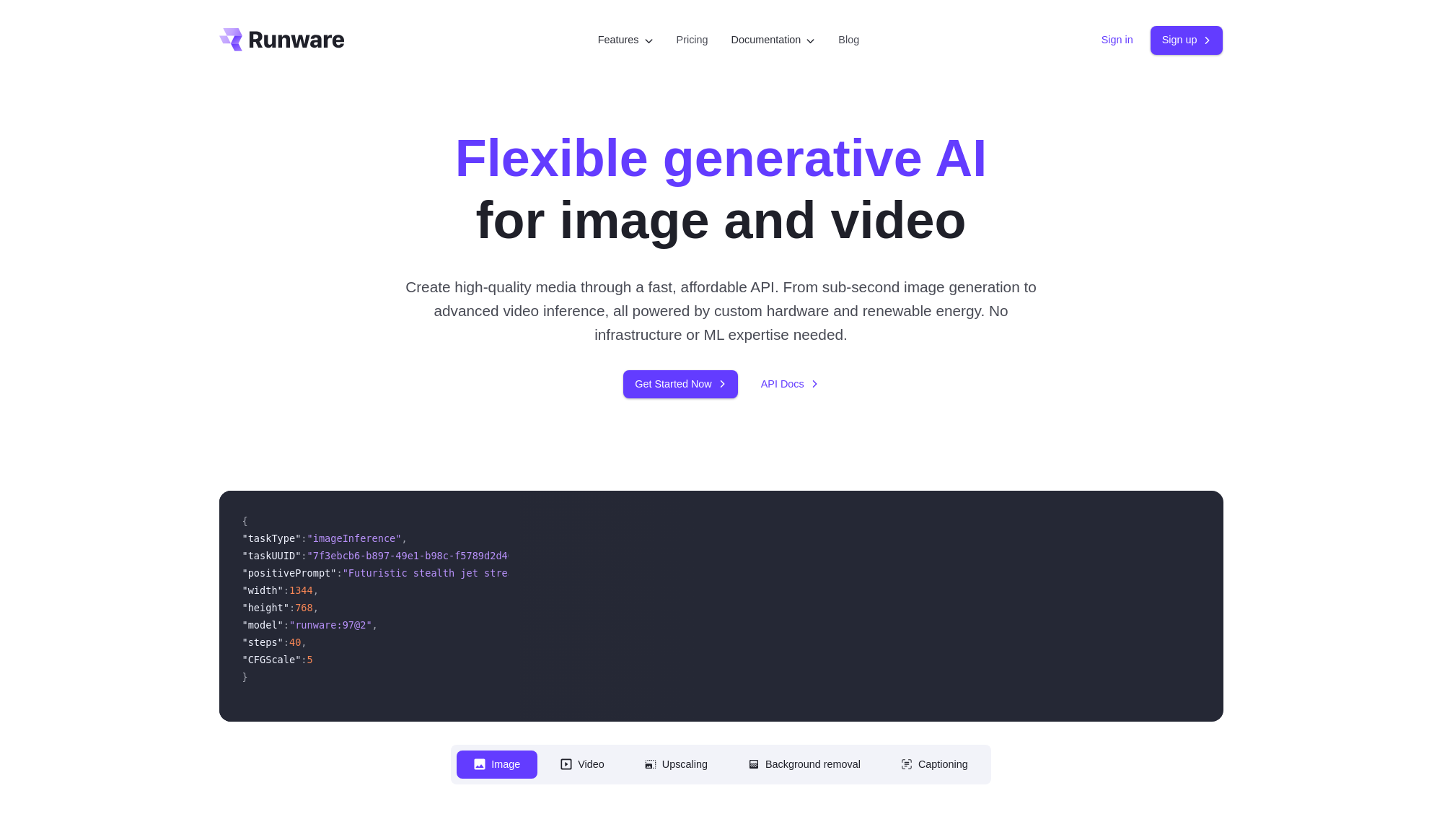
click at [1122, 41] on link "Sign in" at bounding box center [1117, 40] width 32 height 17
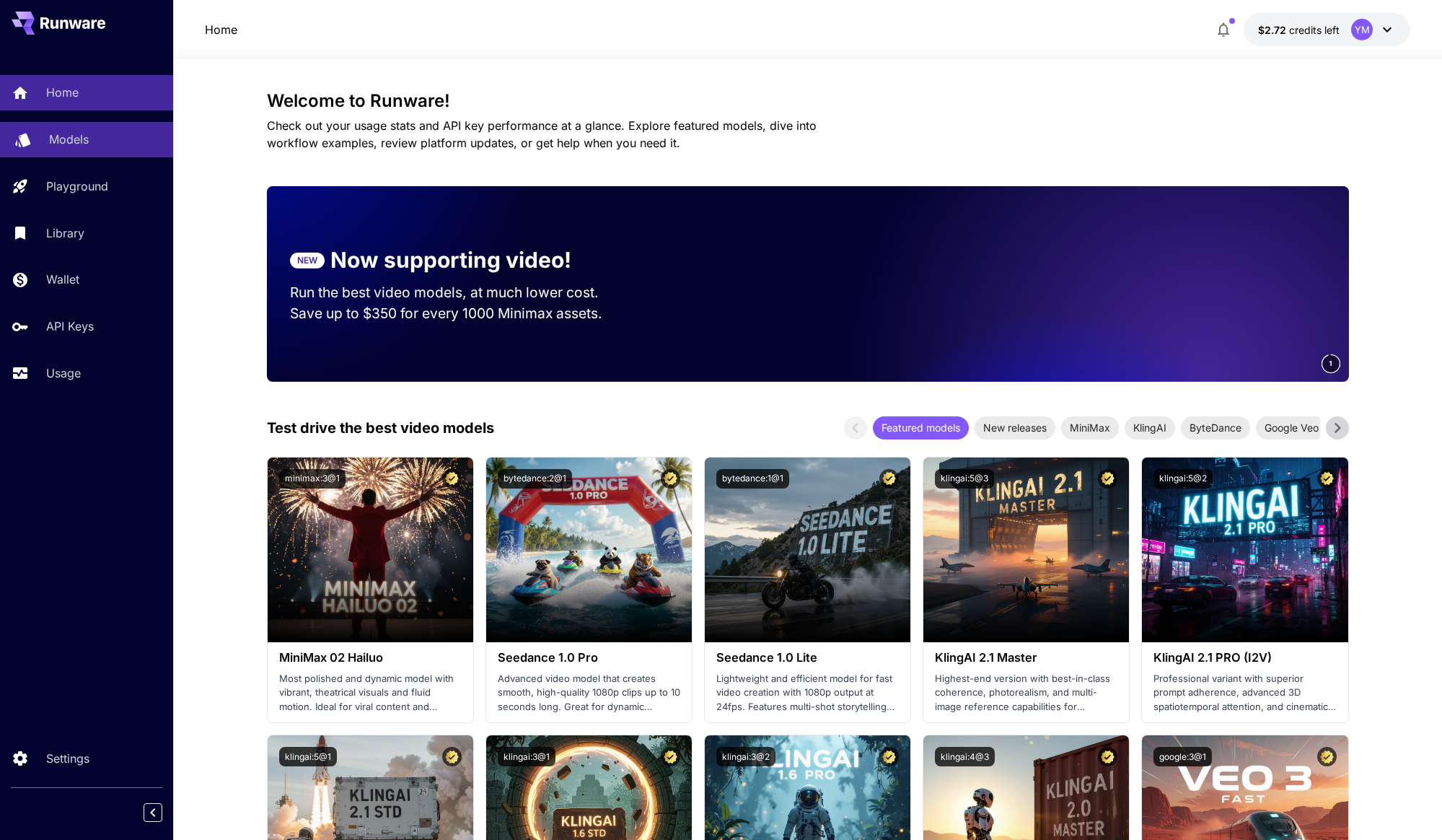
click at [60, 138] on p "Models" at bounding box center [69, 139] width 40 height 18
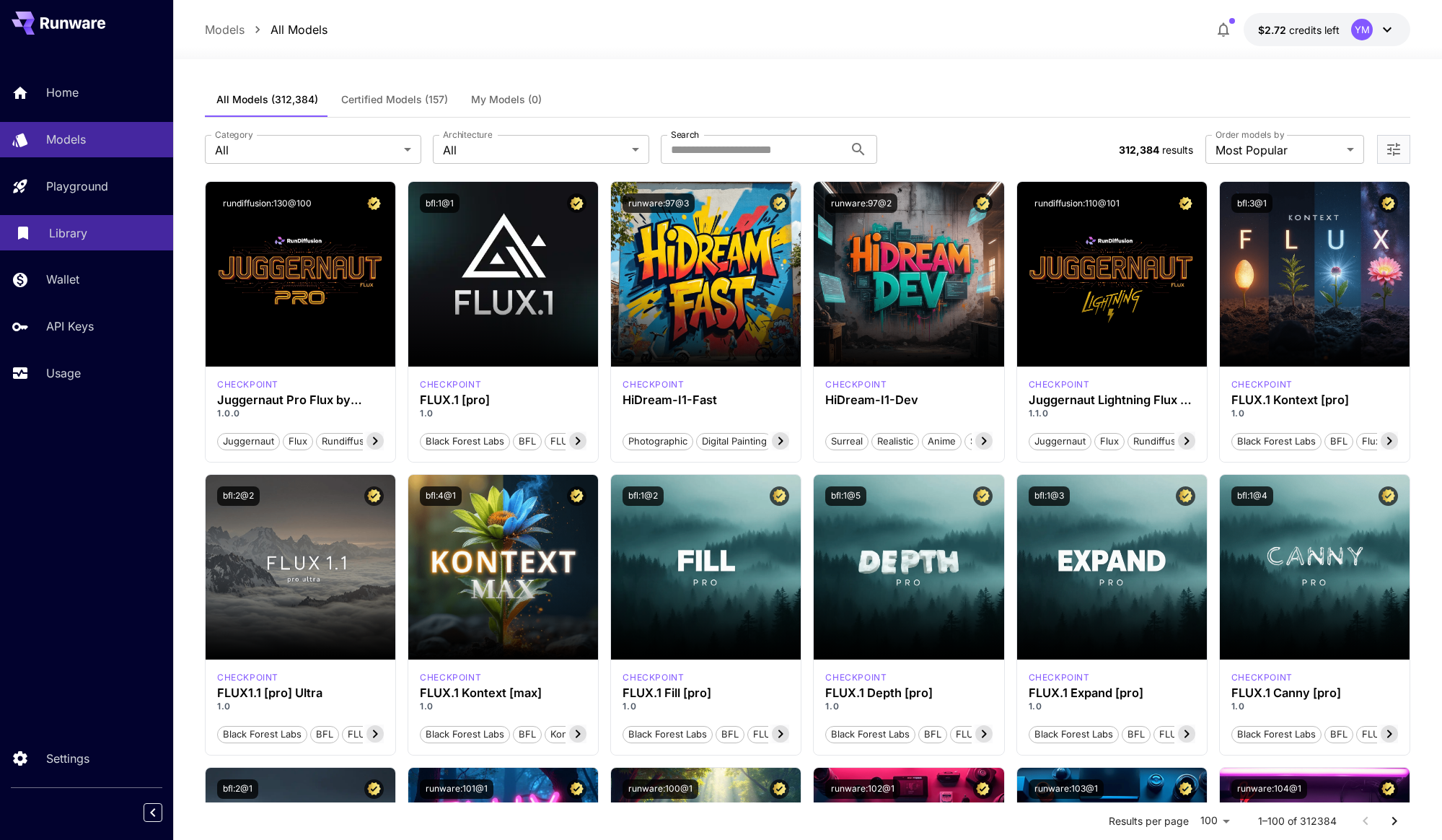
click at [92, 229] on div "Library" at bounding box center [105, 233] width 112 height 18
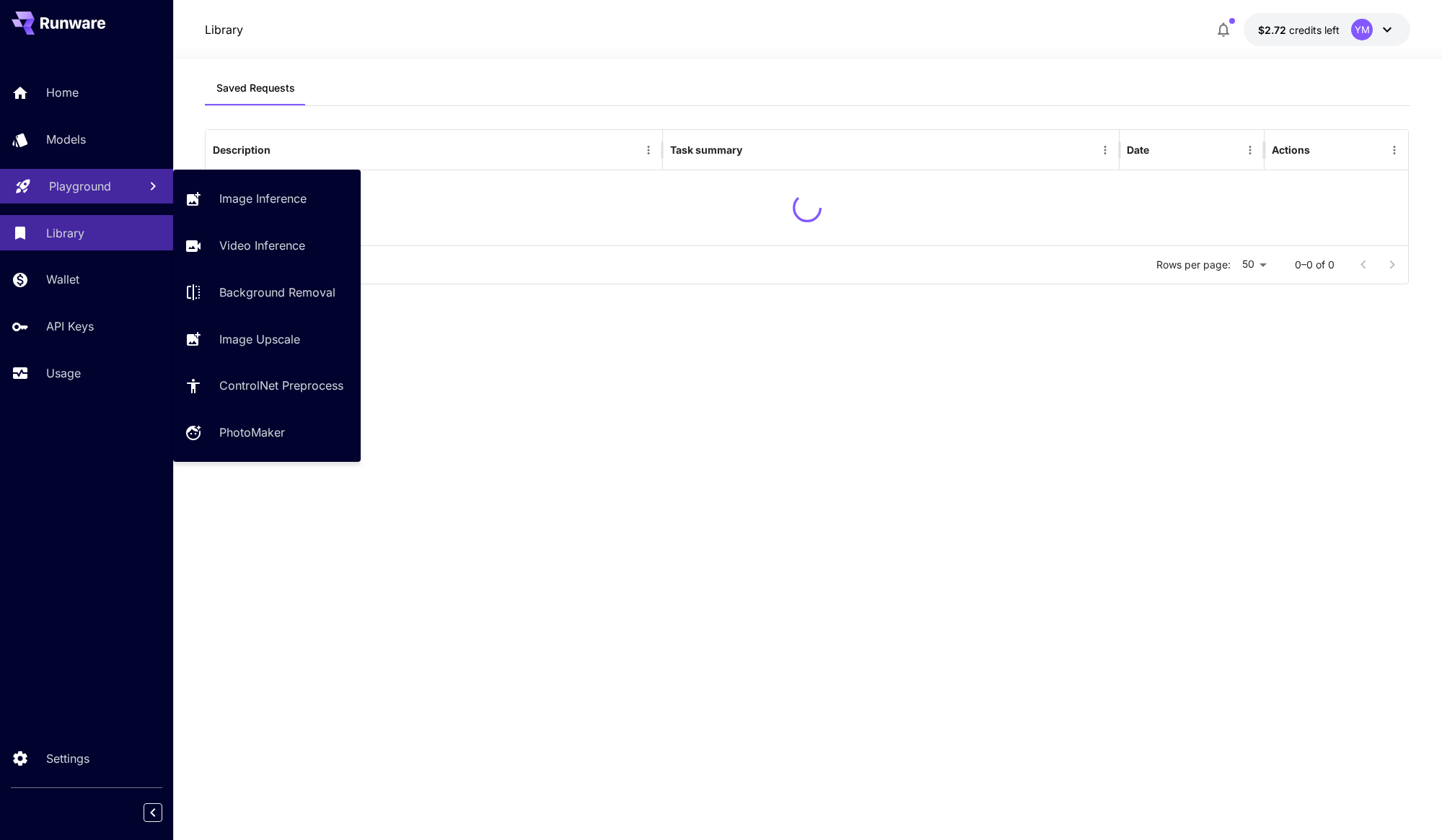
click at [115, 169] on link "Playground" at bounding box center [86, 186] width 173 height 35
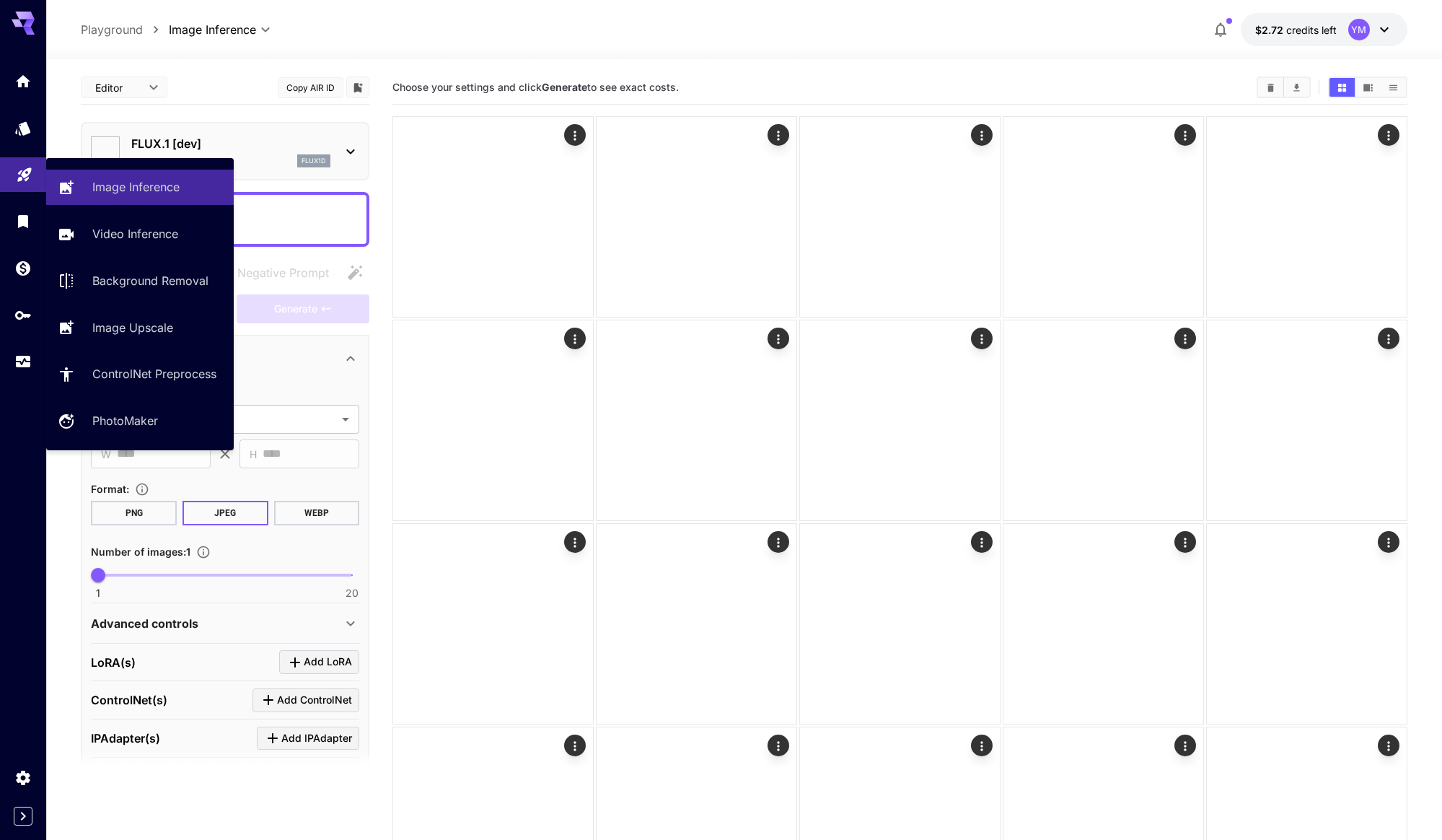
type input "**********"
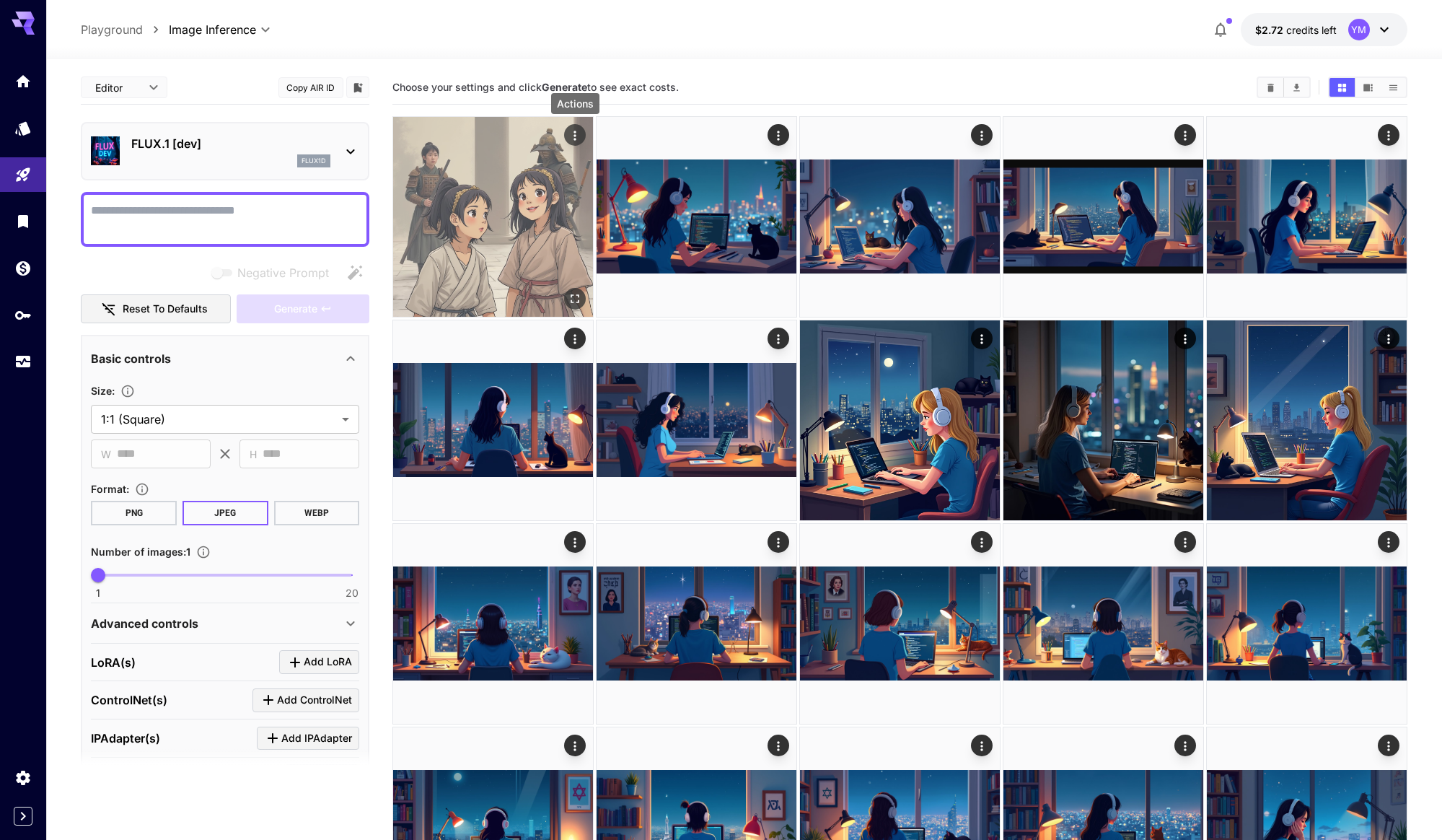
click at [576, 127] on div "Actions" at bounding box center [575, 135] width 14 height 18
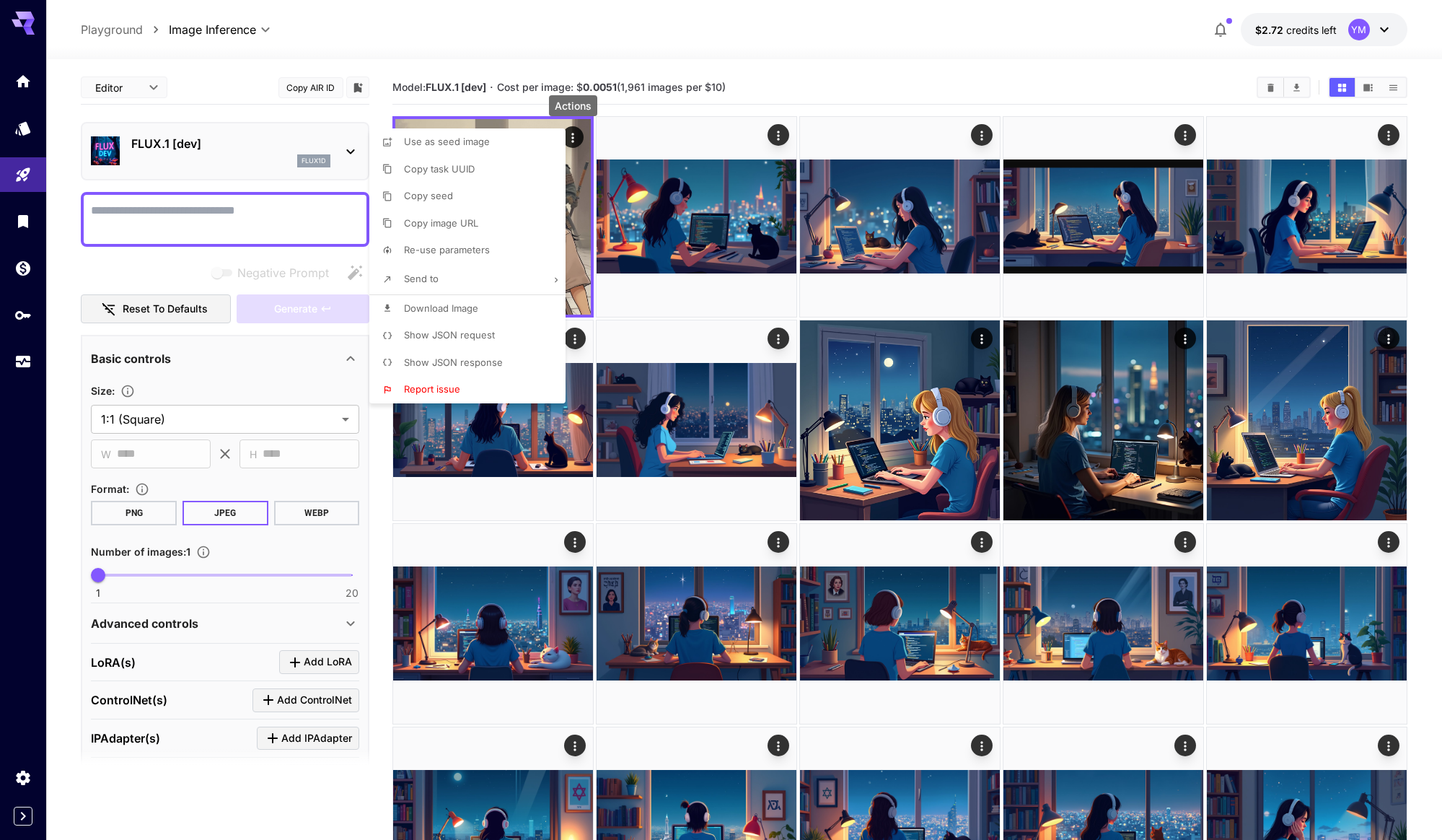
click at [656, 85] on div at bounding box center [721, 420] width 1442 height 840
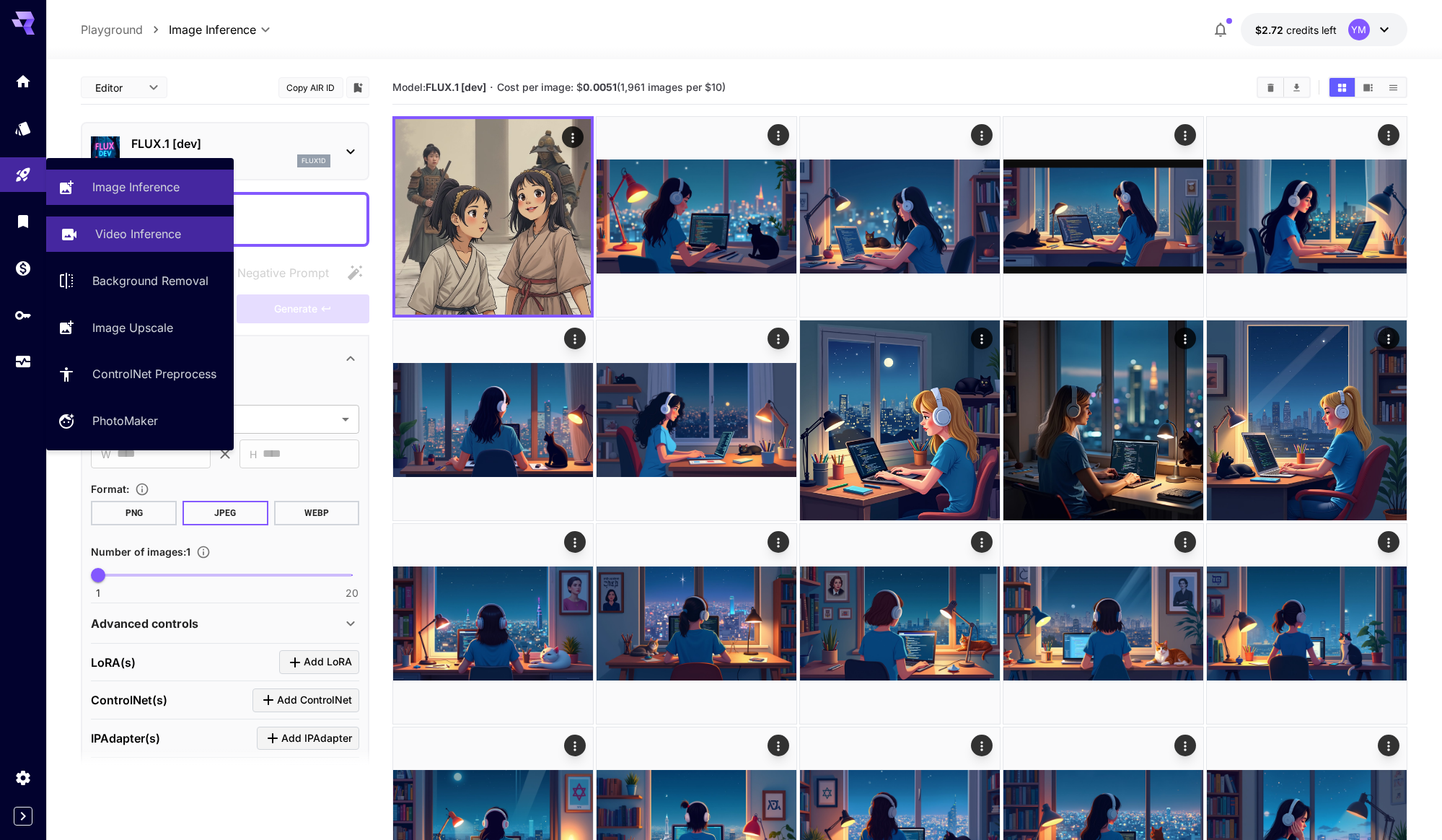
click at [99, 231] on p "Video Inference" at bounding box center [139, 234] width 86 height 18
type input "**********"
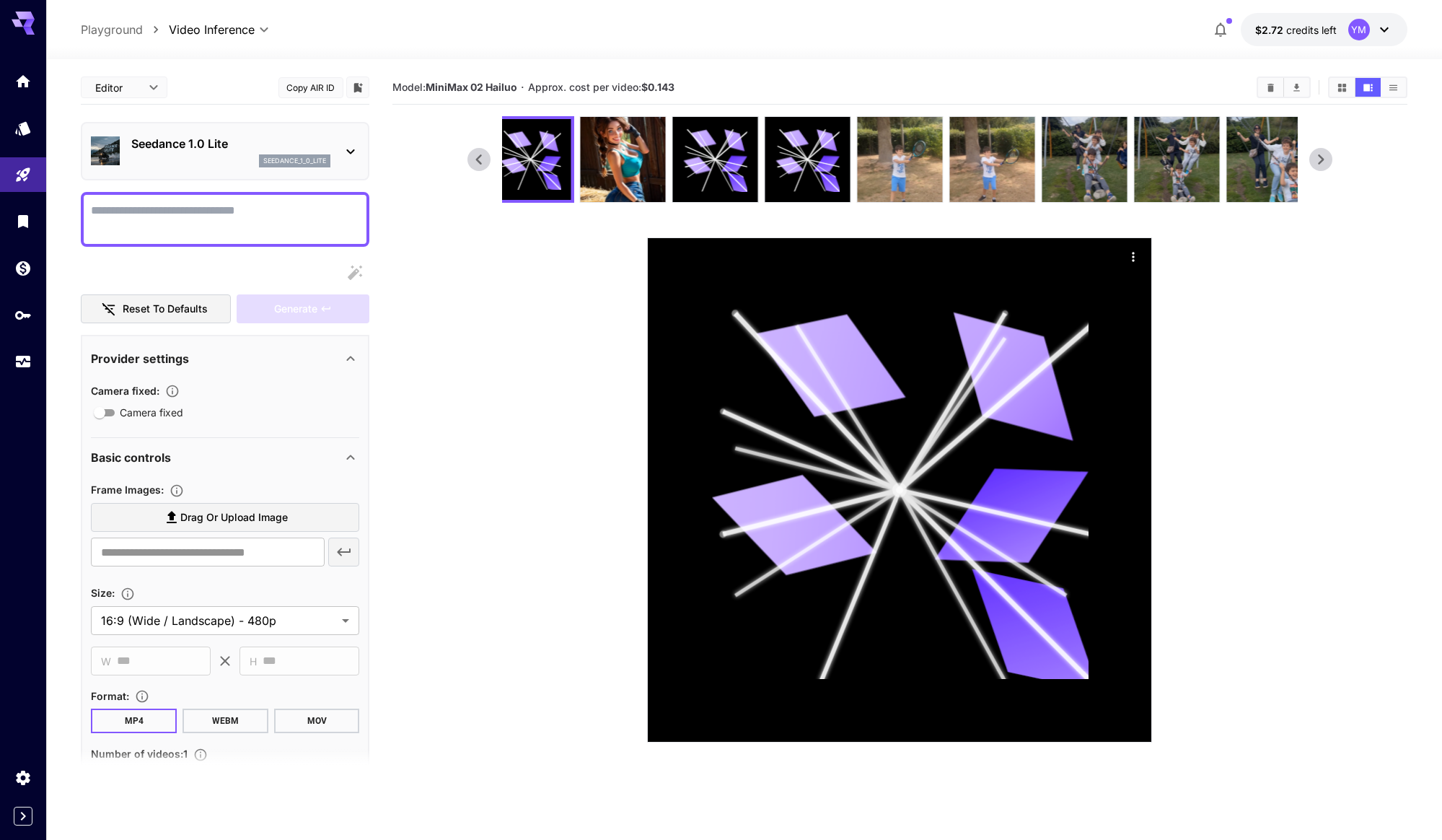
click at [1327, 154] on icon at bounding box center [1320, 159] width 21 height 21
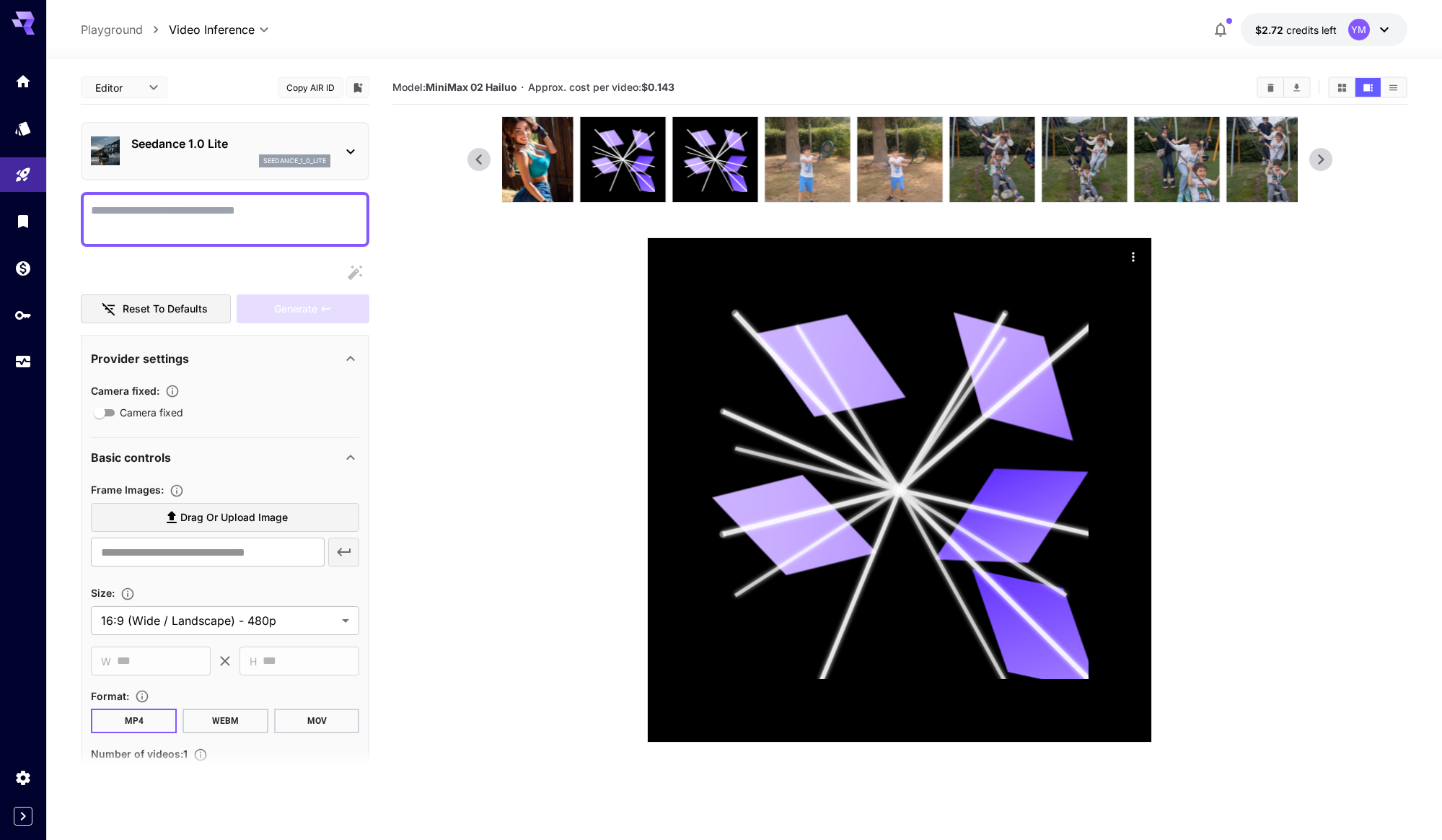
click at [1327, 154] on icon at bounding box center [1320, 159] width 21 height 21
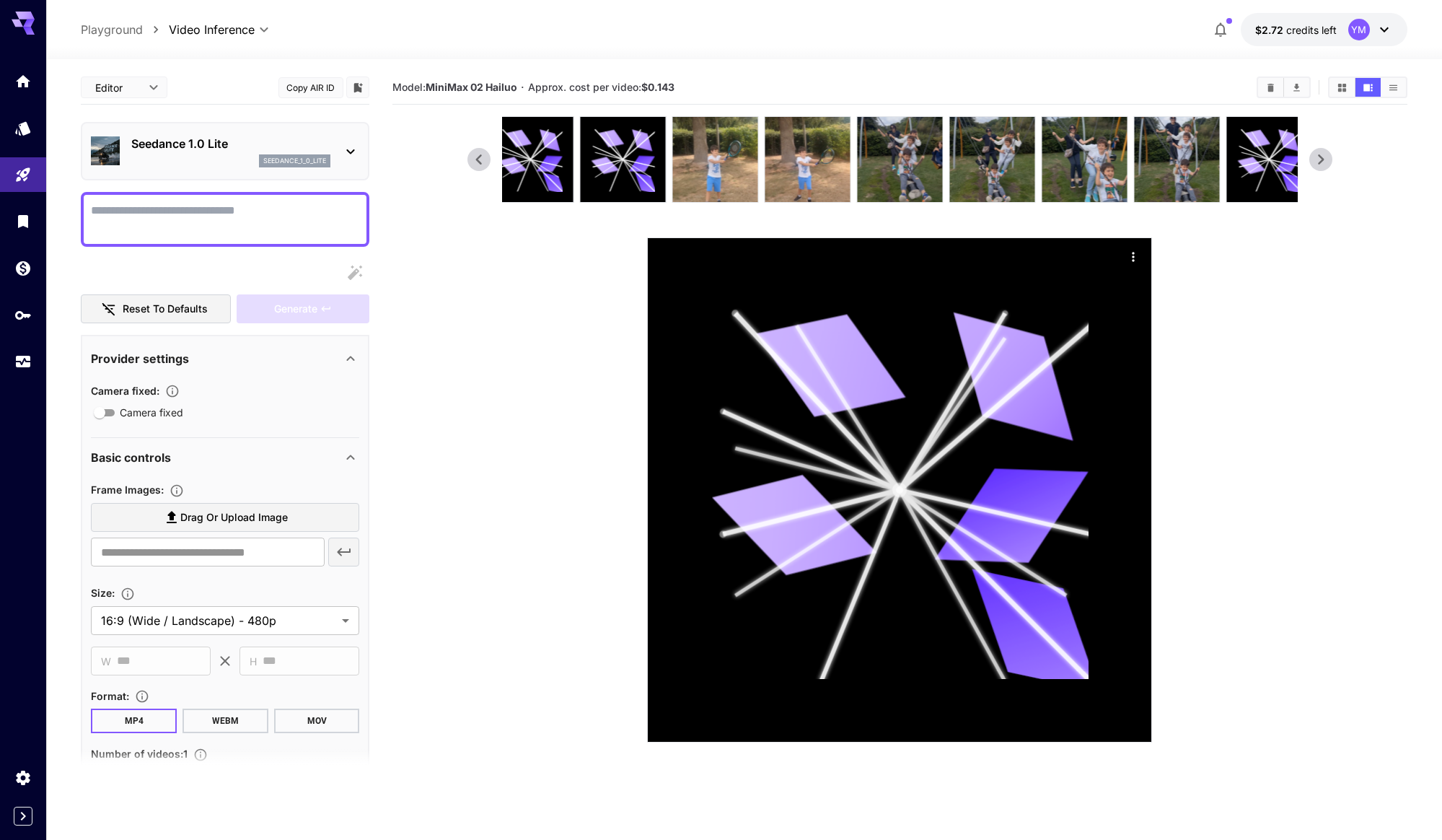
click at [1327, 154] on icon at bounding box center [1320, 159] width 21 height 21
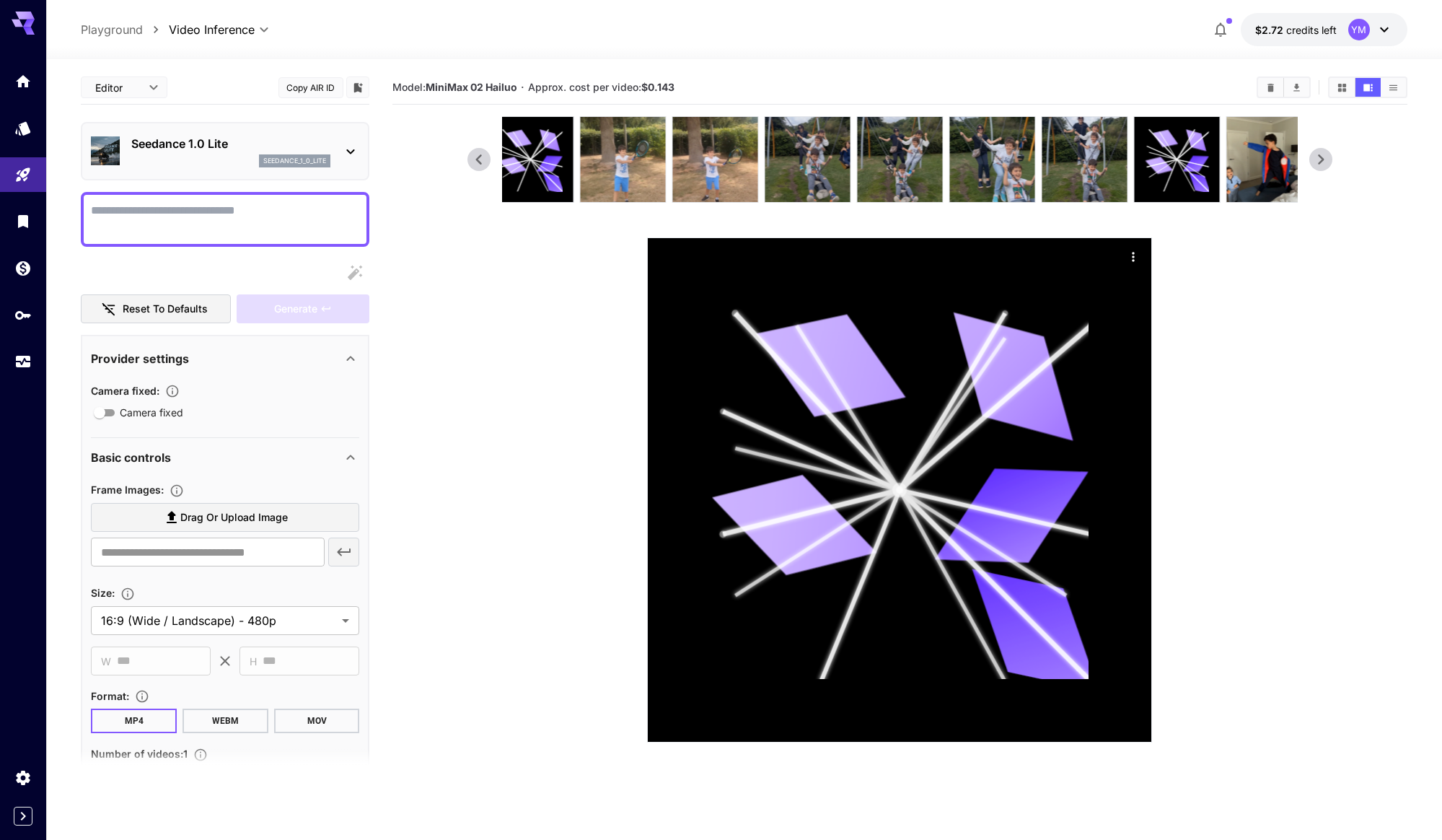
click at [1327, 154] on icon at bounding box center [1320, 159] width 21 height 21
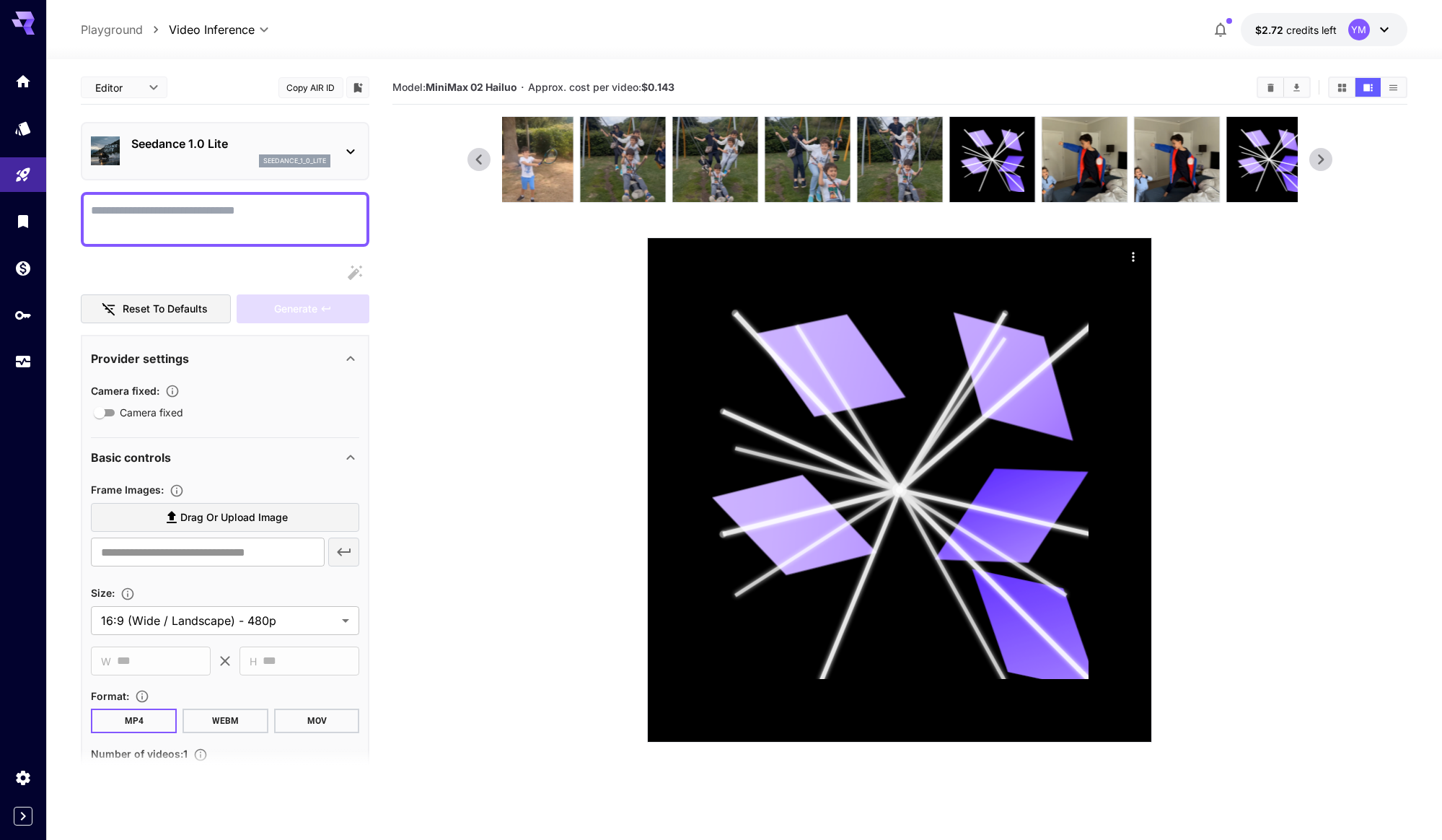
click at [1327, 154] on icon at bounding box center [1320, 159] width 21 height 21
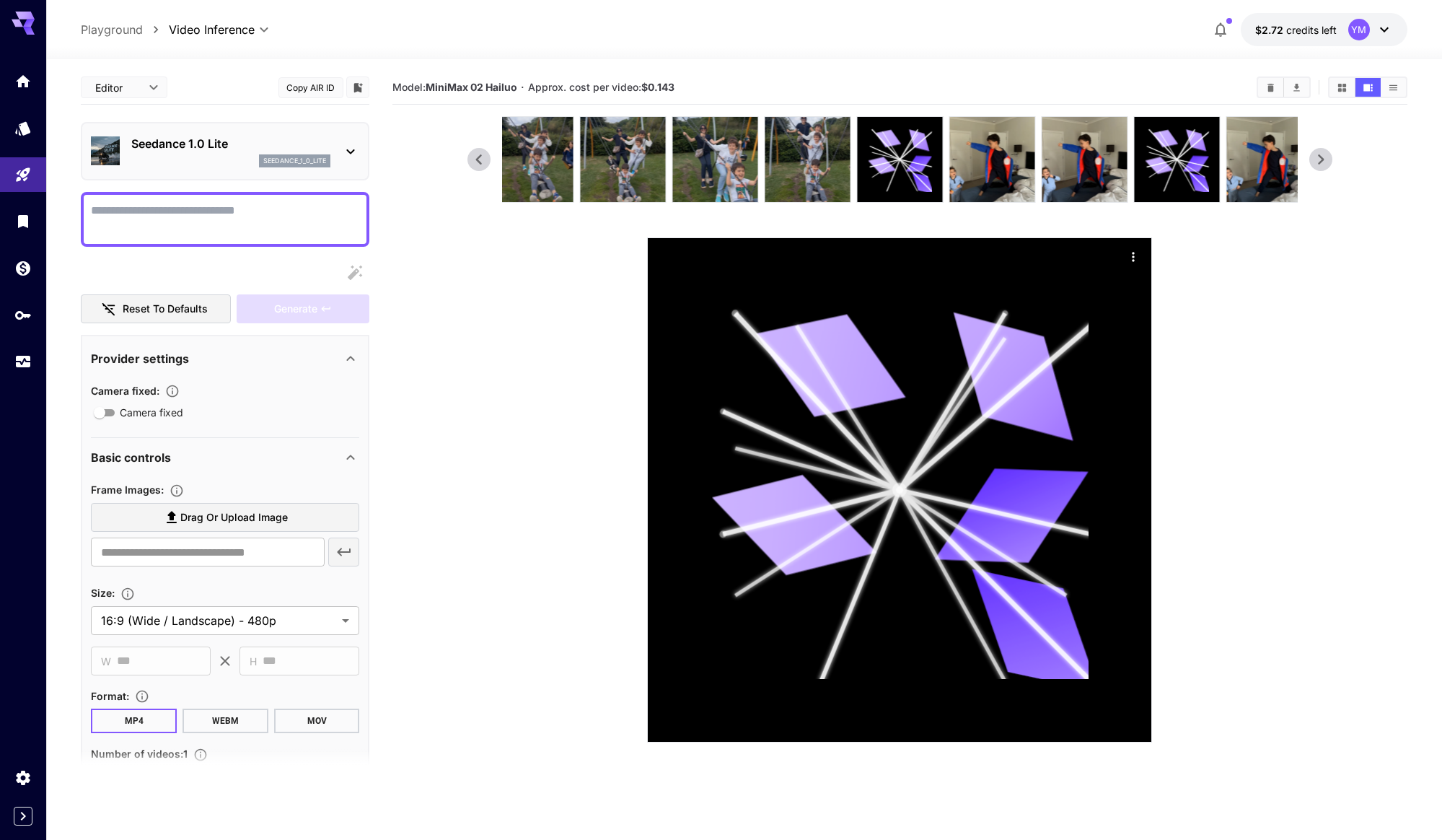
click at [1327, 154] on icon at bounding box center [1320, 159] width 21 height 21
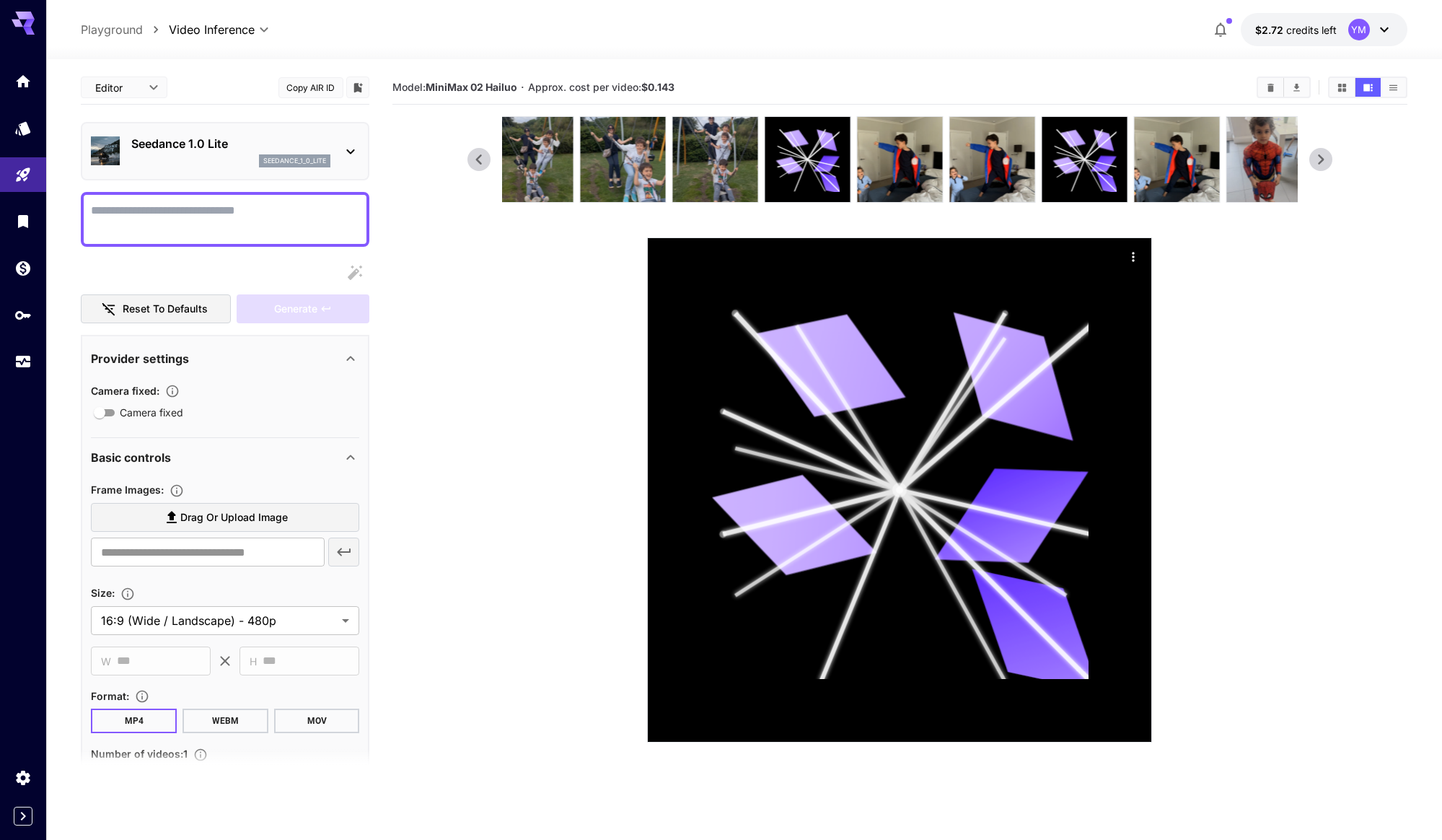
click at [1327, 154] on icon at bounding box center [1320, 159] width 21 height 21
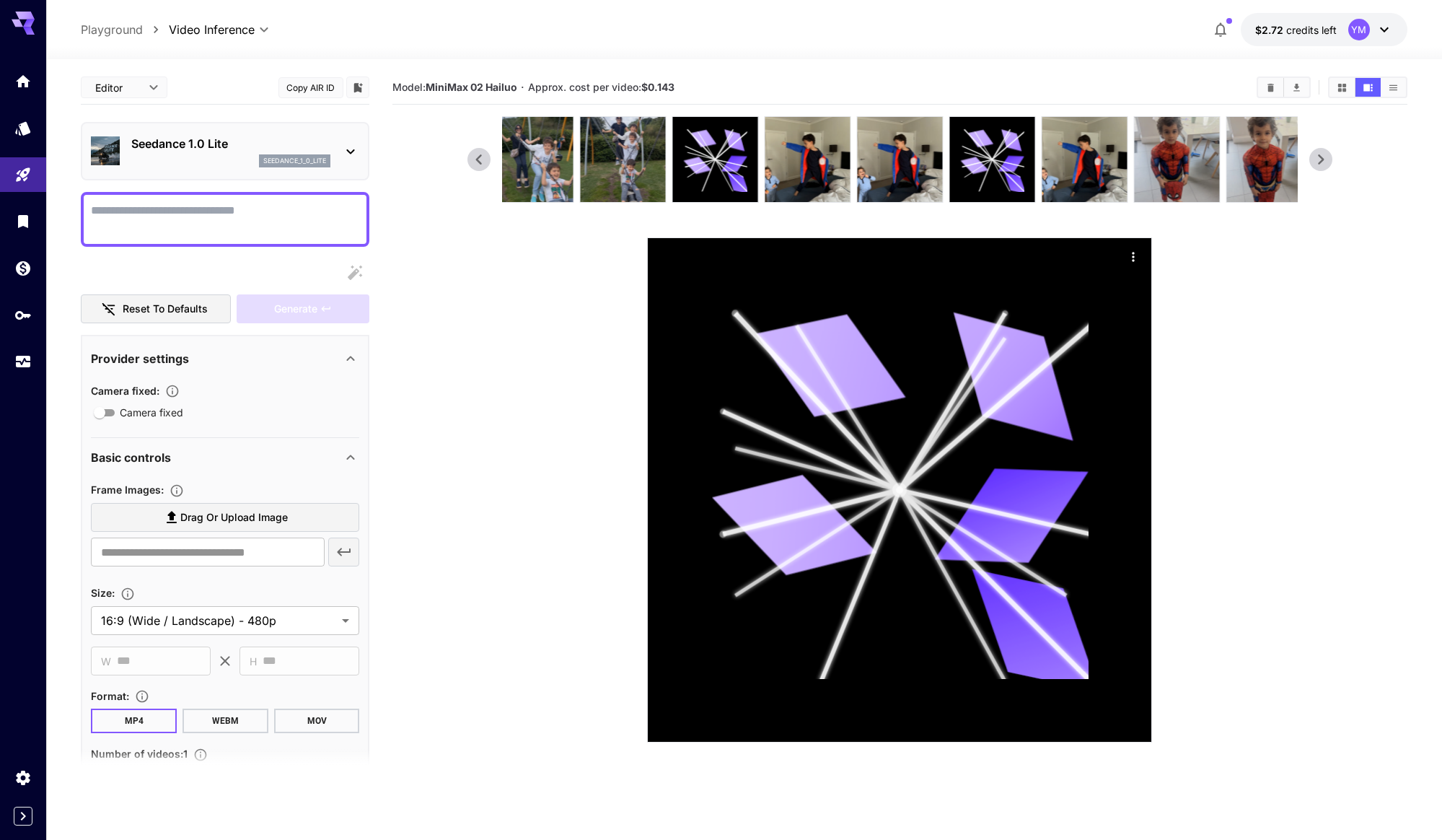
click at [1327, 154] on icon at bounding box center [1320, 159] width 21 height 21
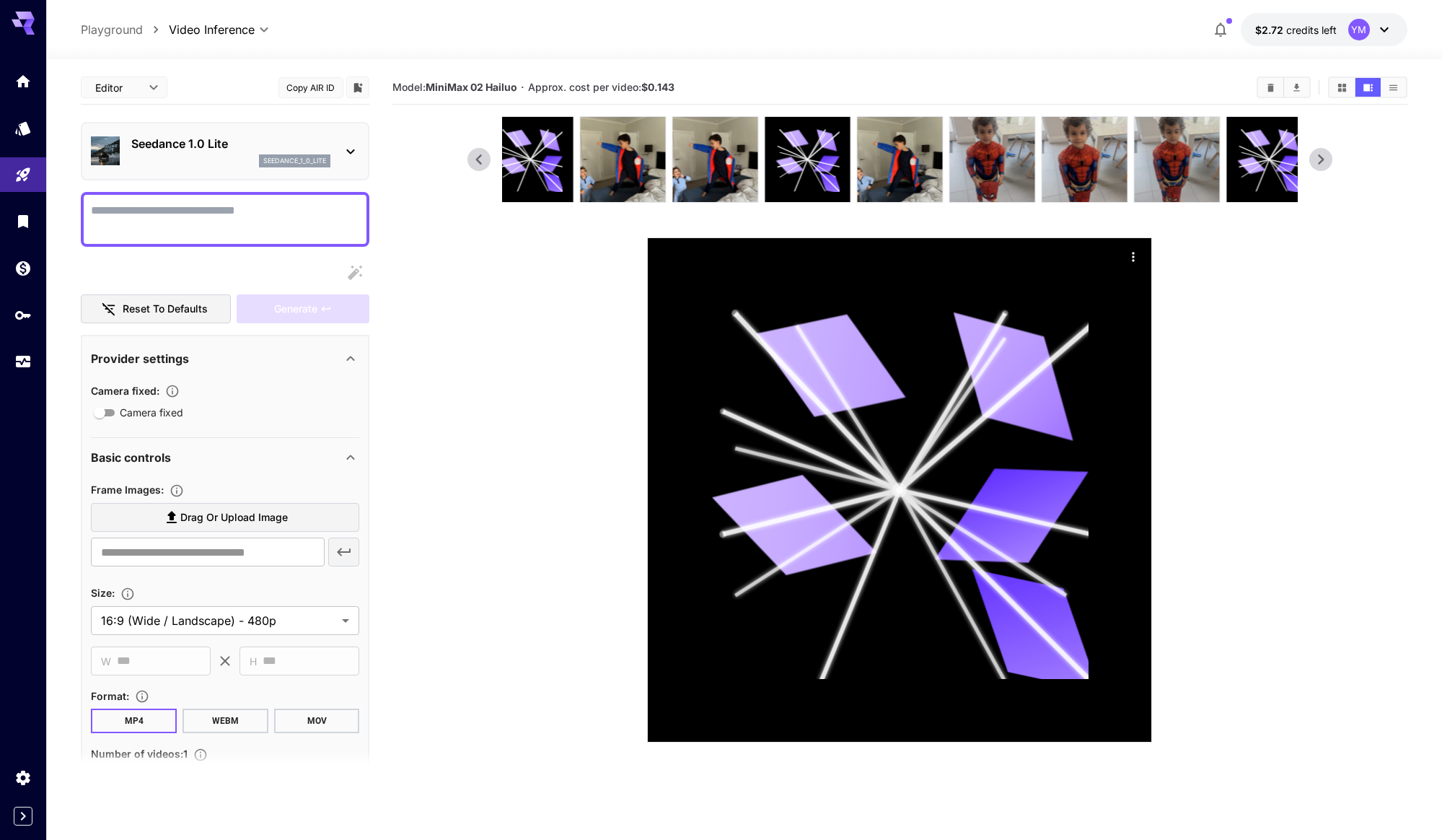
click at [1327, 154] on icon at bounding box center [1320, 159] width 21 height 21
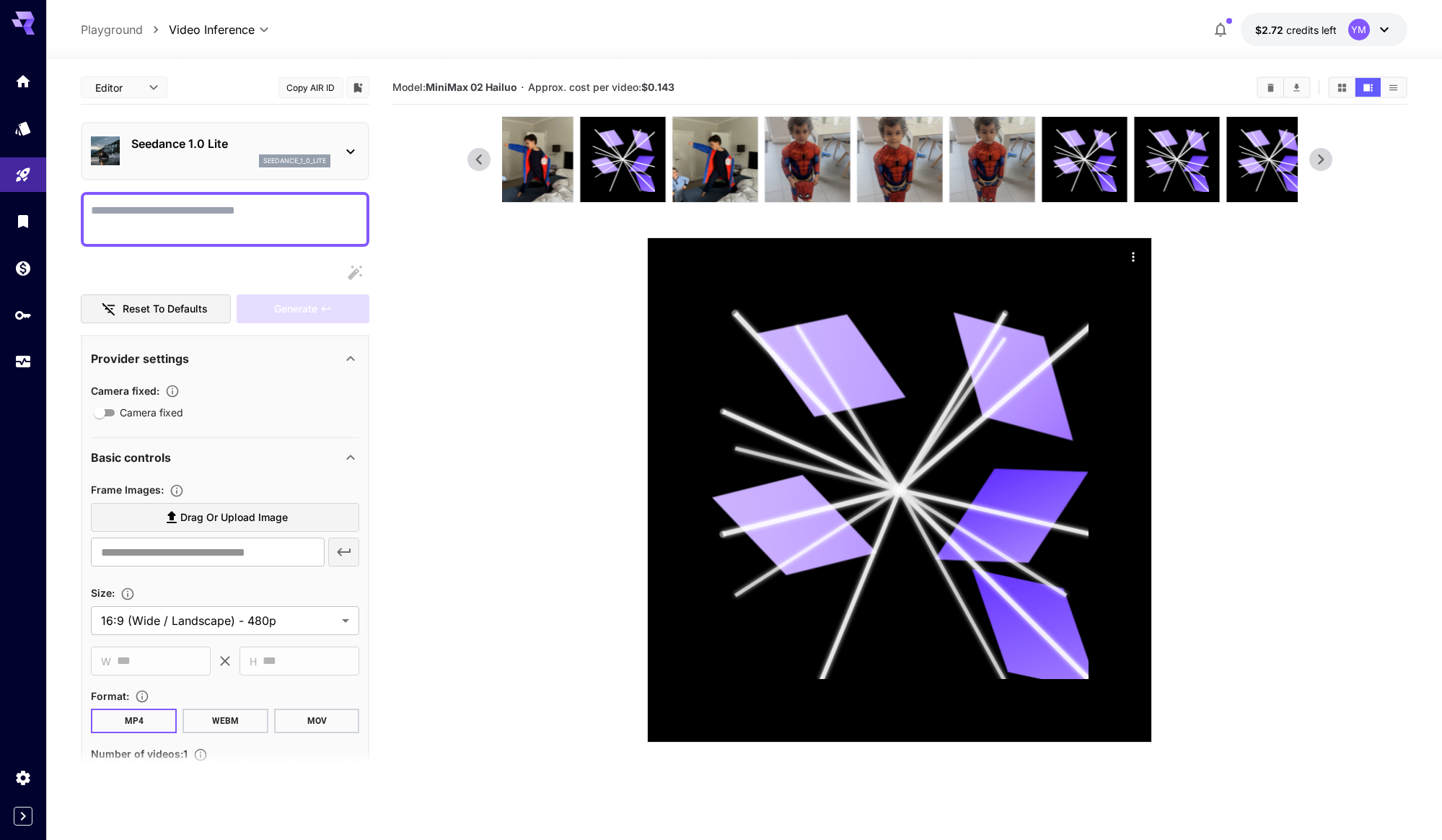
click at [1327, 154] on icon at bounding box center [1320, 159] width 21 height 21
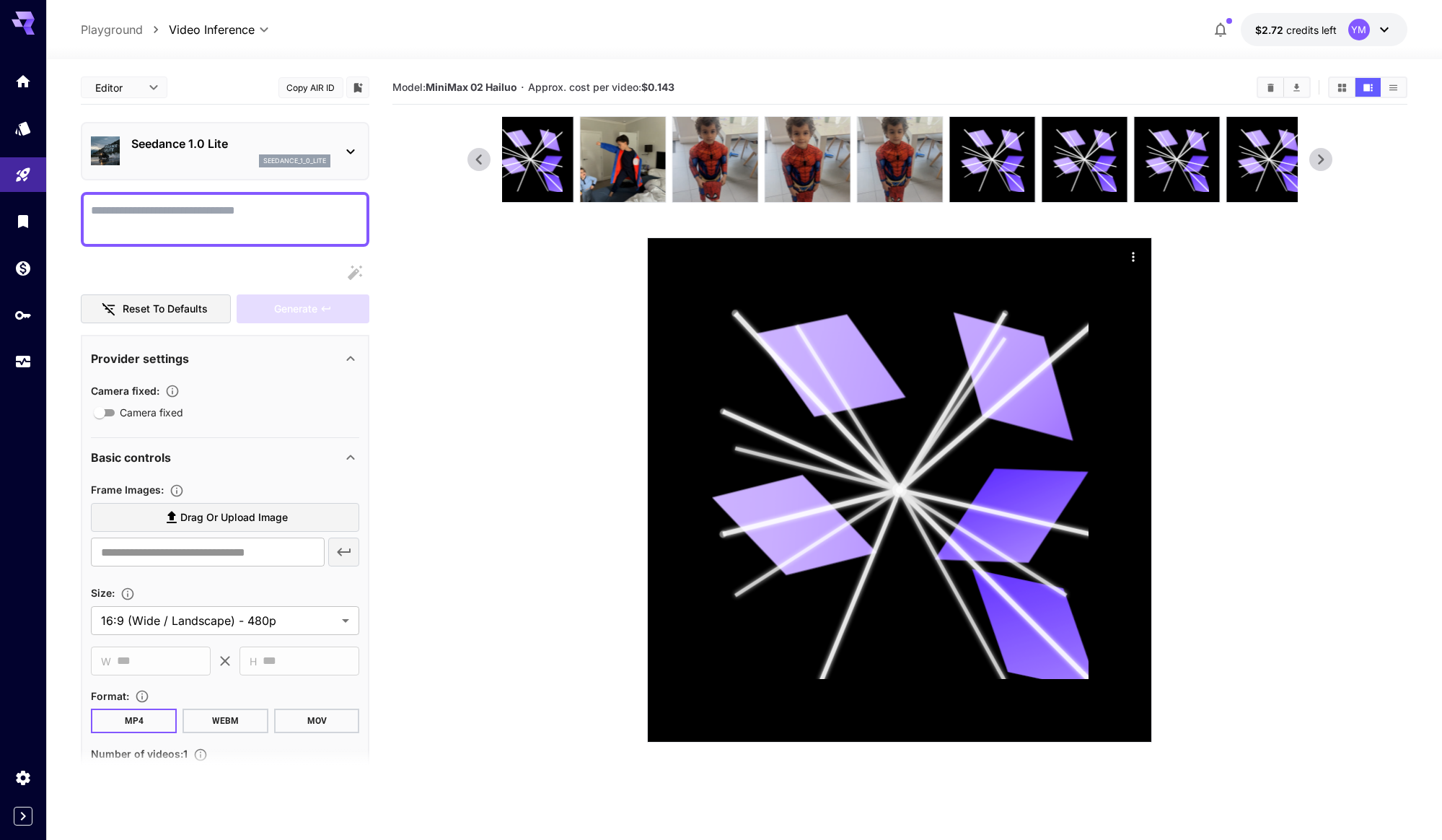
click at [1327, 154] on icon at bounding box center [1320, 159] width 21 height 21
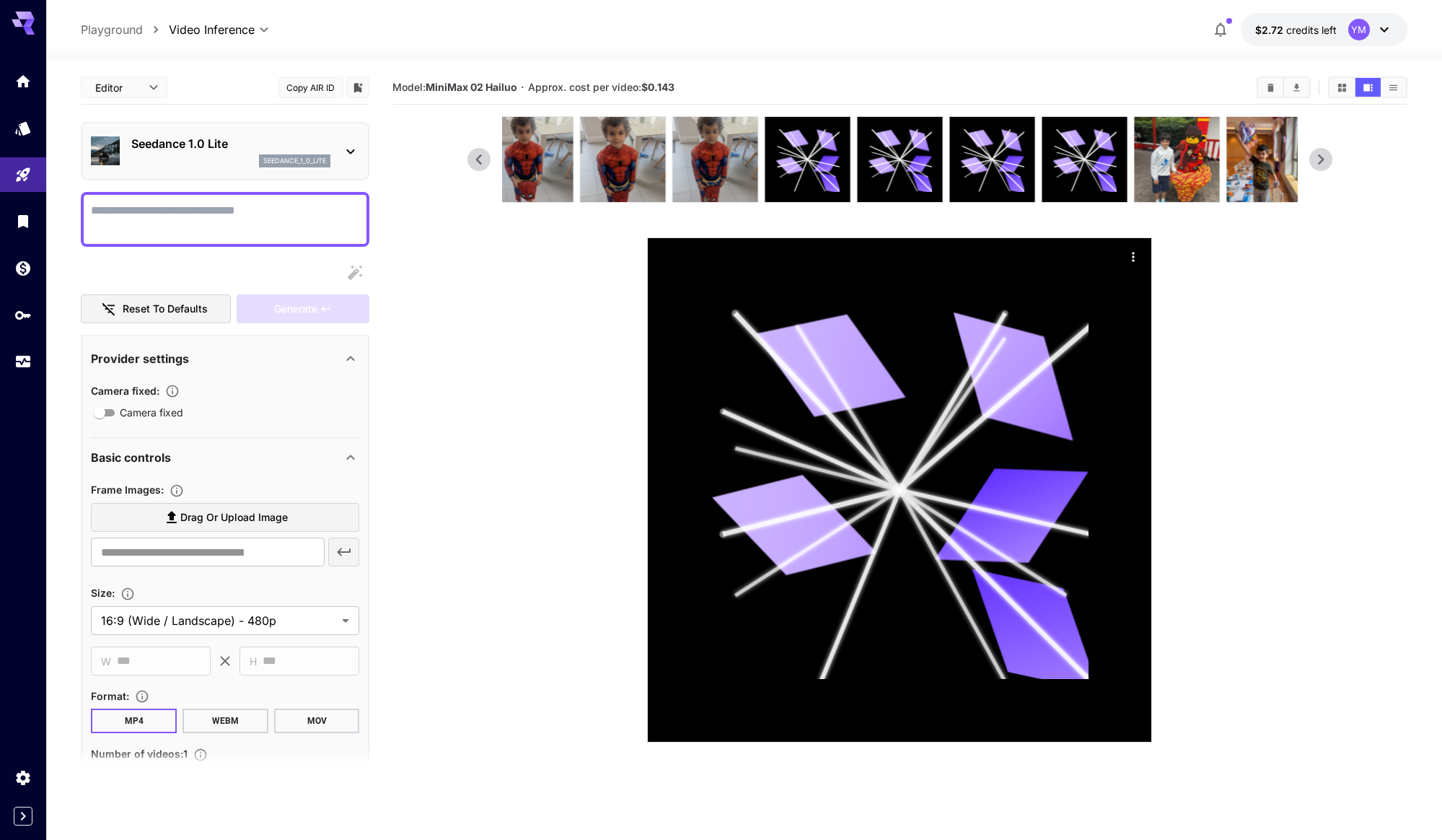
click at [1327, 154] on icon at bounding box center [1320, 159] width 21 height 21
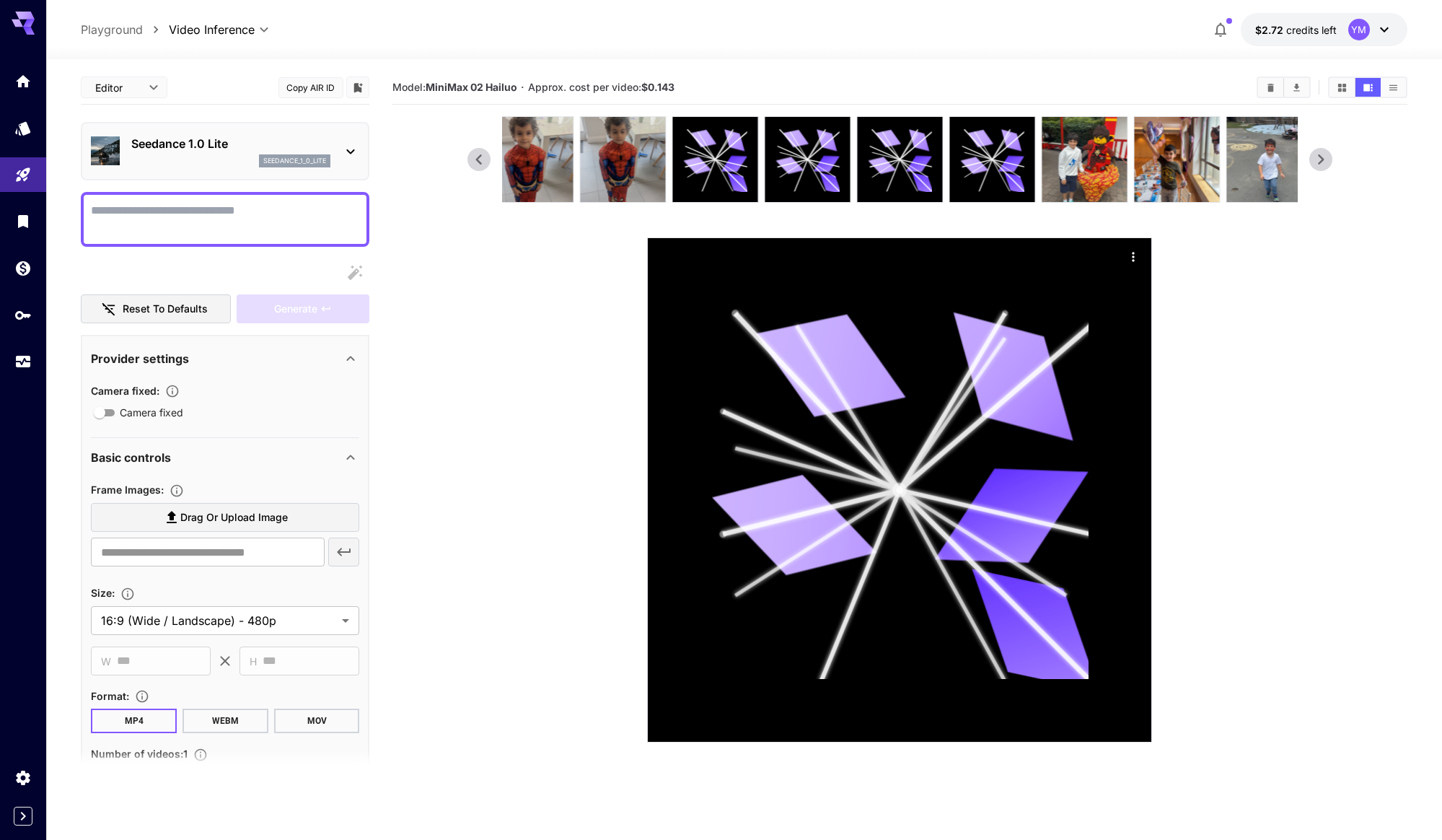
click at [1327, 154] on icon at bounding box center [1320, 159] width 21 height 21
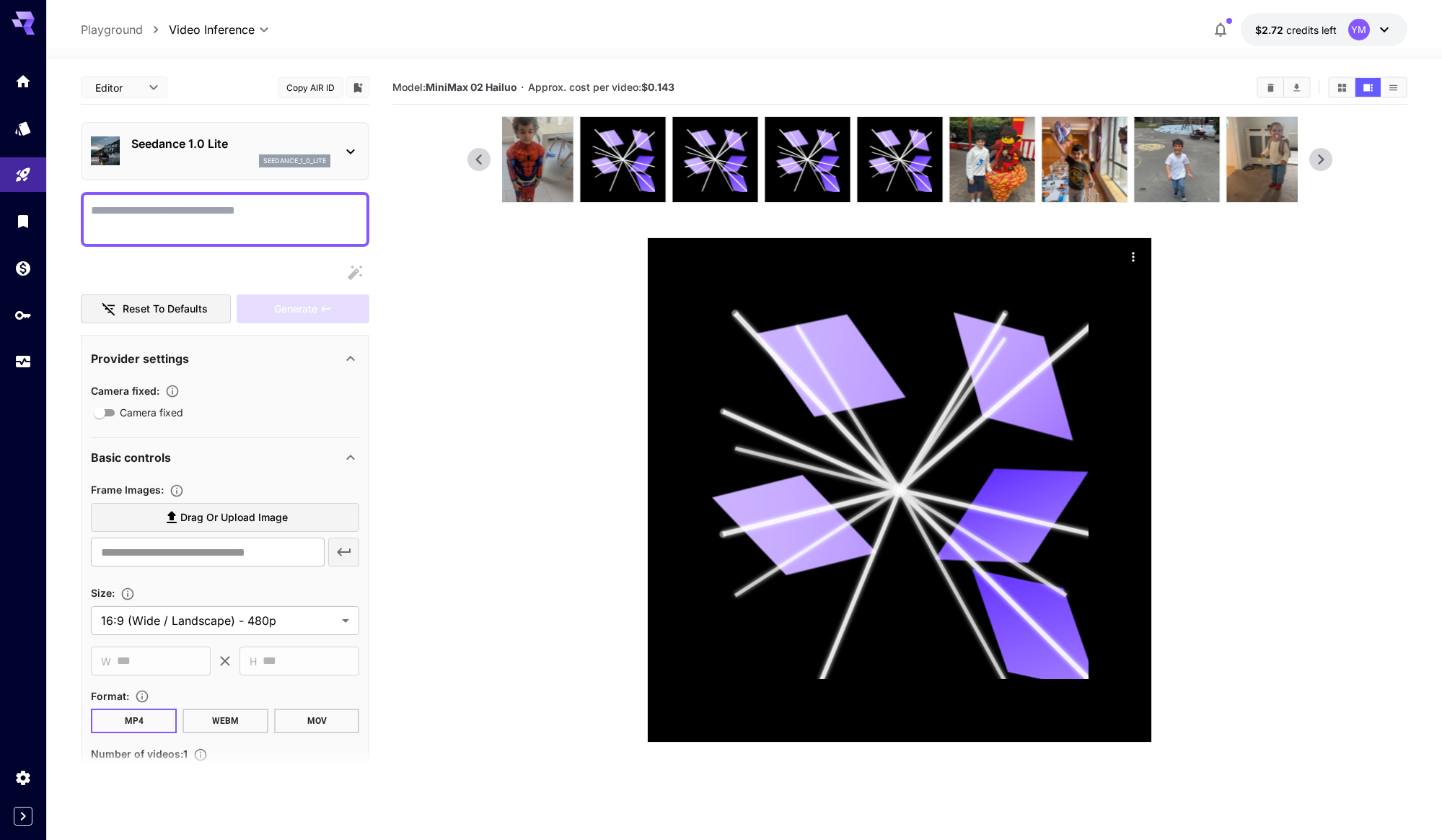
click at [1327, 154] on icon at bounding box center [1320, 159] width 21 height 21
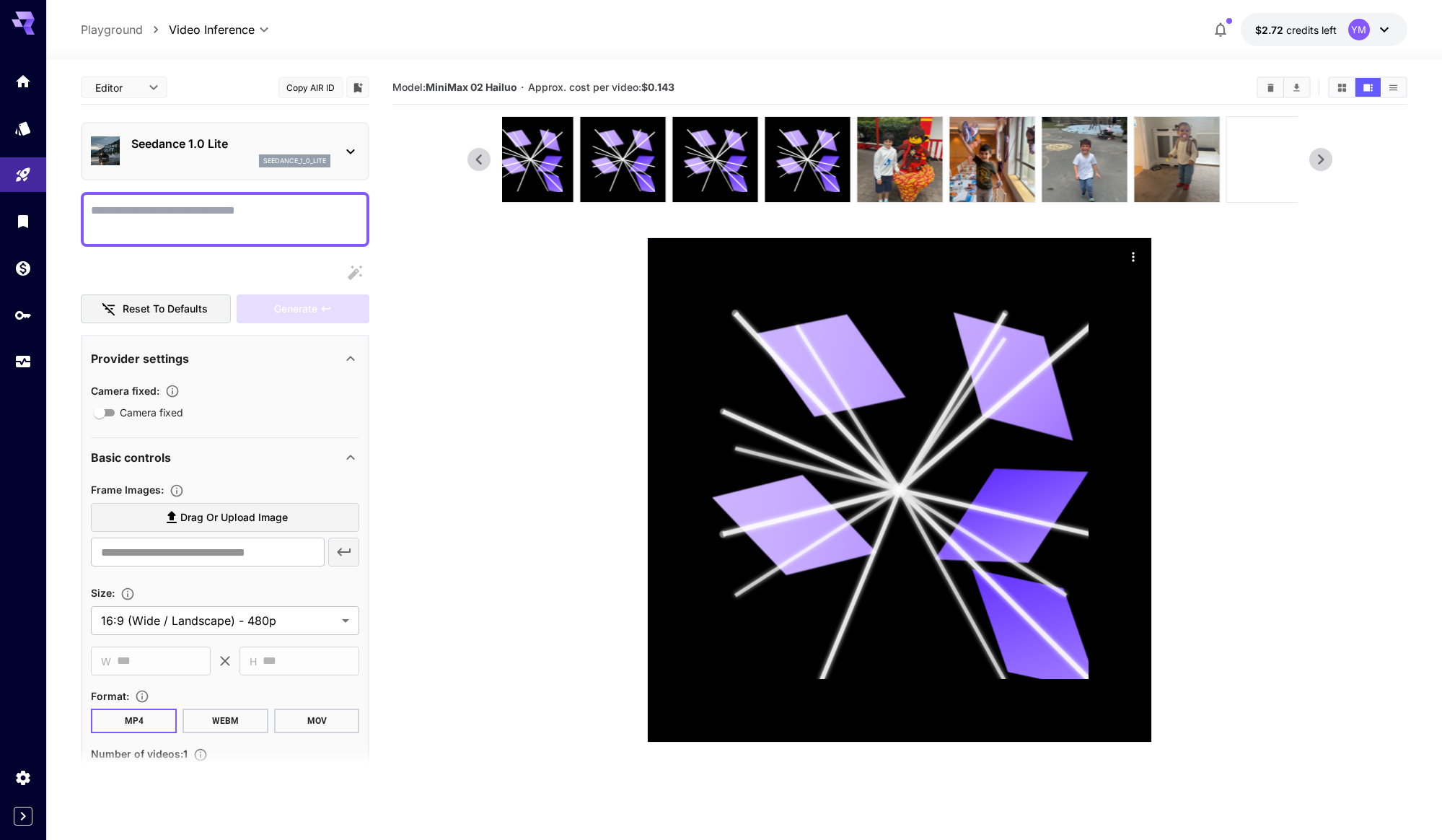
click at [1327, 154] on icon at bounding box center [1320, 159] width 21 height 21
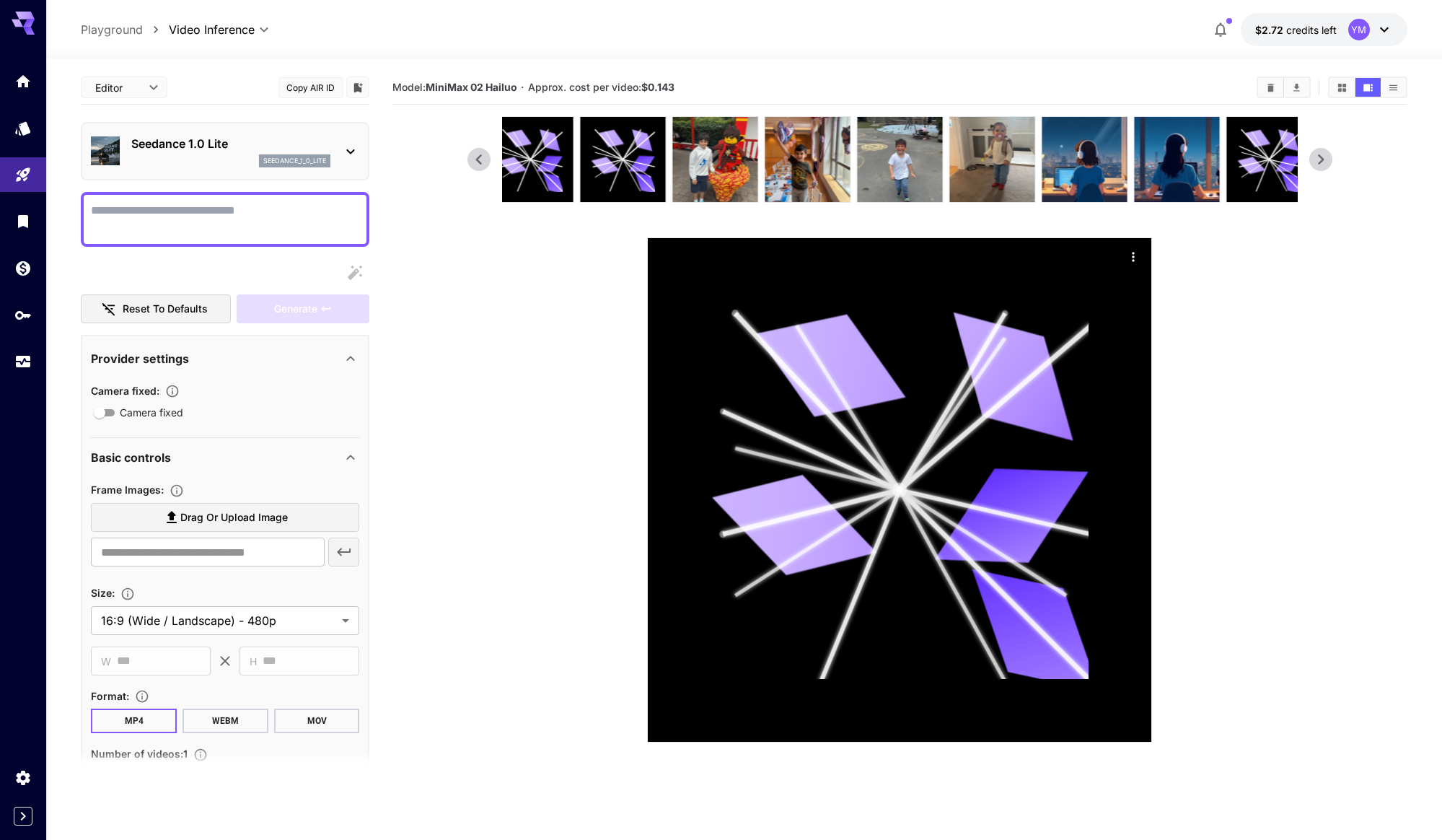
click at [1327, 154] on icon at bounding box center [1320, 159] width 21 height 21
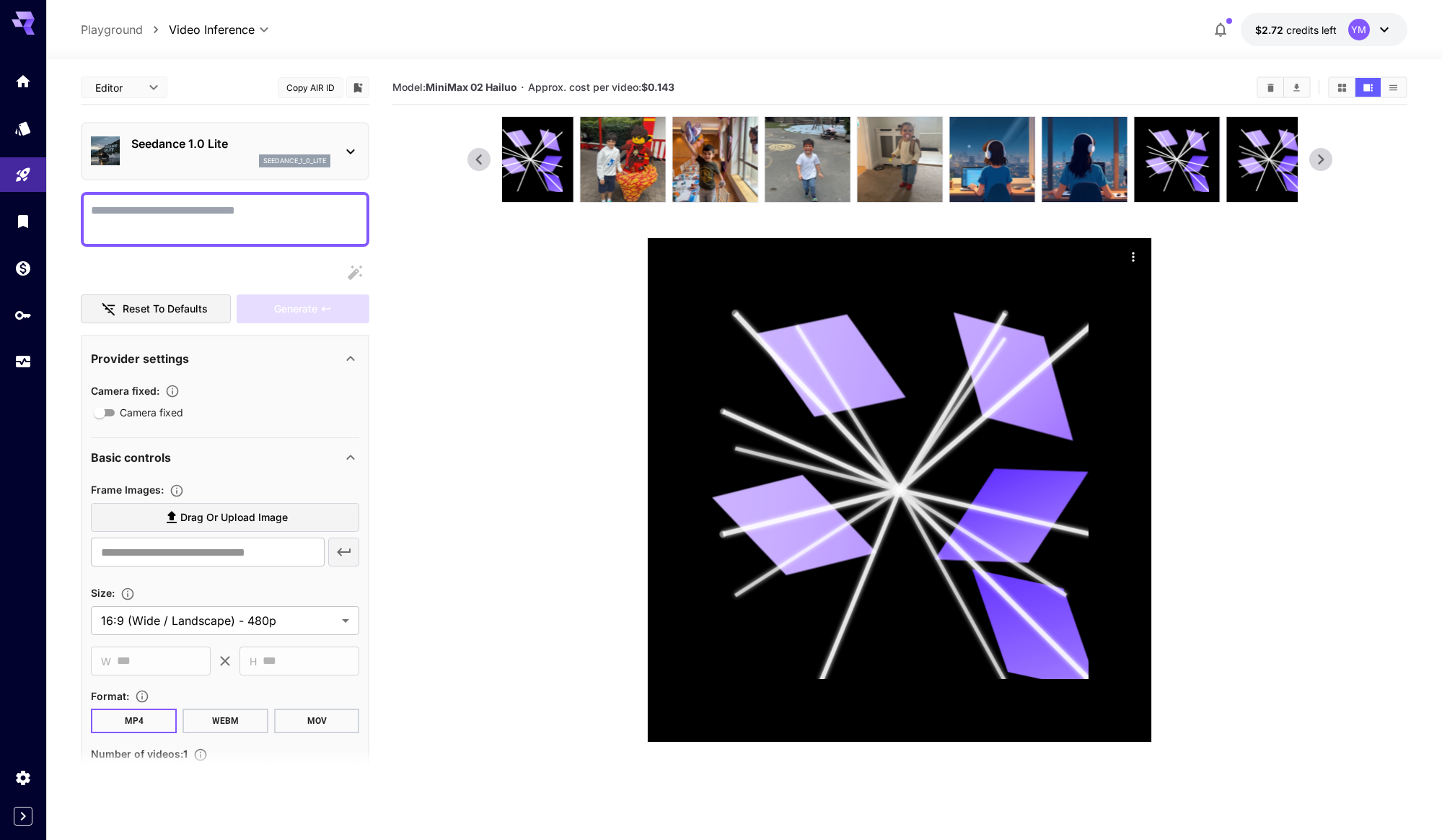
click at [1327, 154] on icon at bounding box center [1320, 159] width 21 height 21
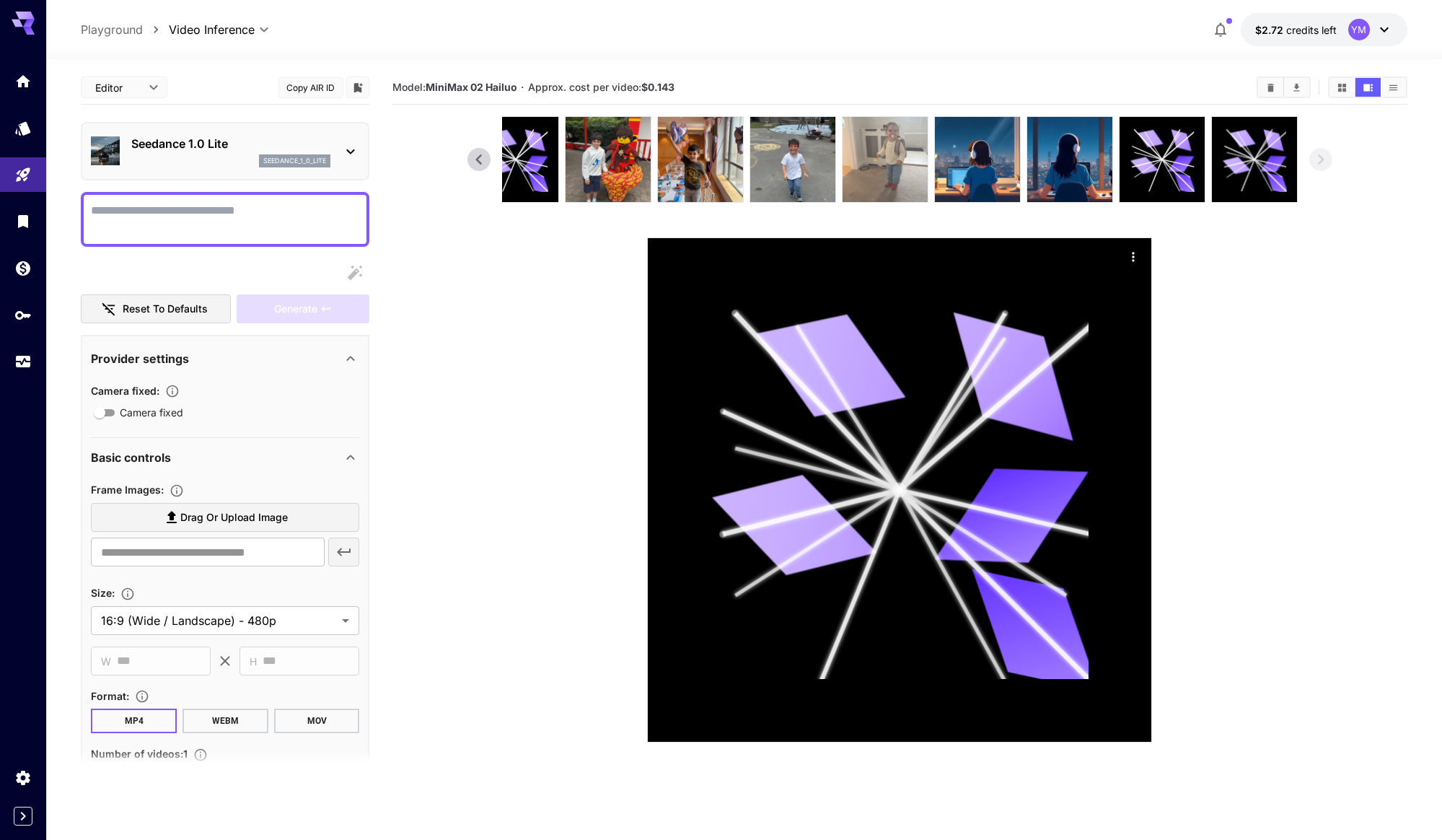
click at [887, 147] on img at bounding box center [885, 159] width 85 height 85
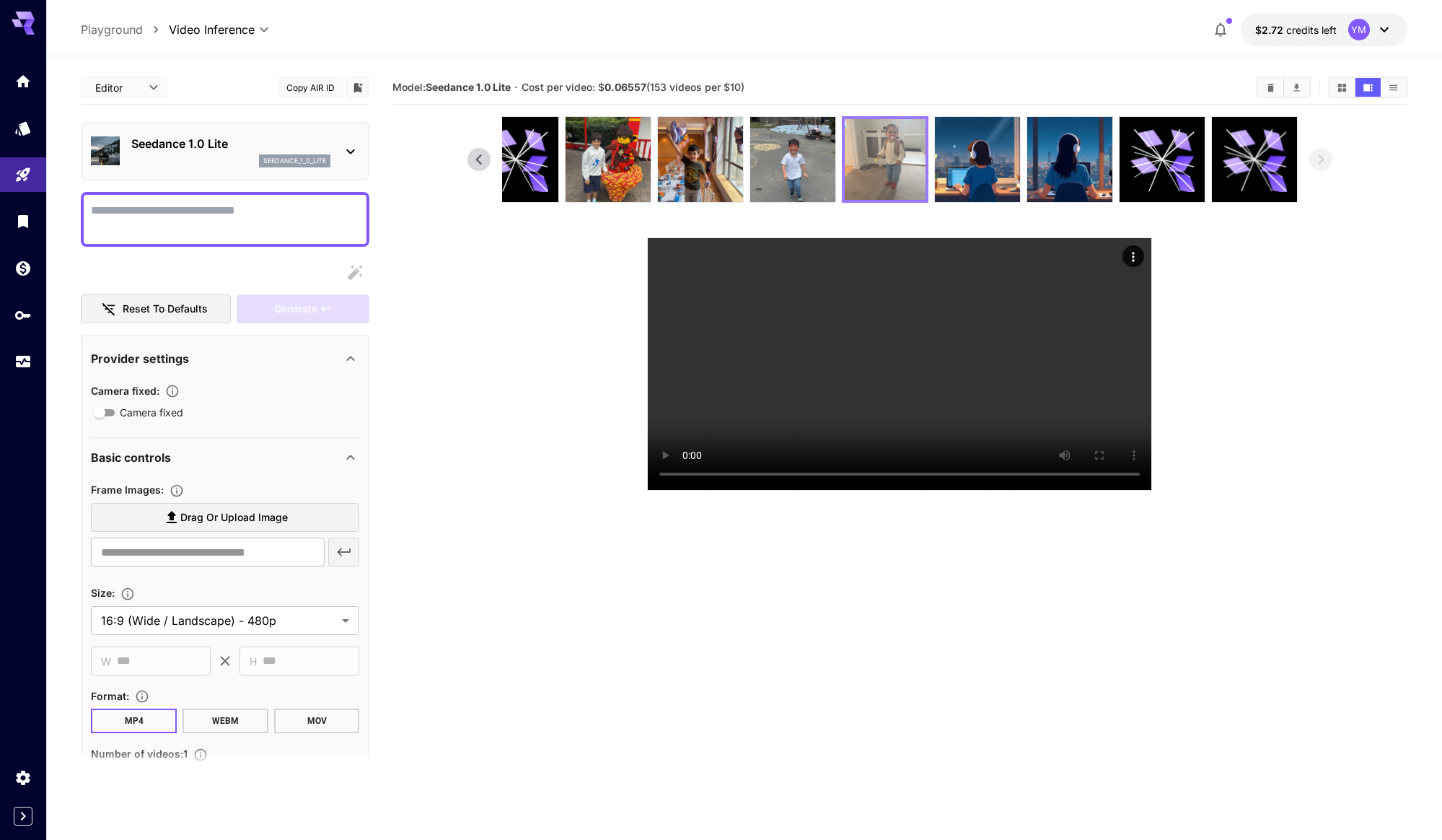
click at [893, 158] on img at bounding box center [885, 158] width 80 height 80
click at [1138, 258] on icon "Actions" at bounding box center [1133, 256] width 14 height 14
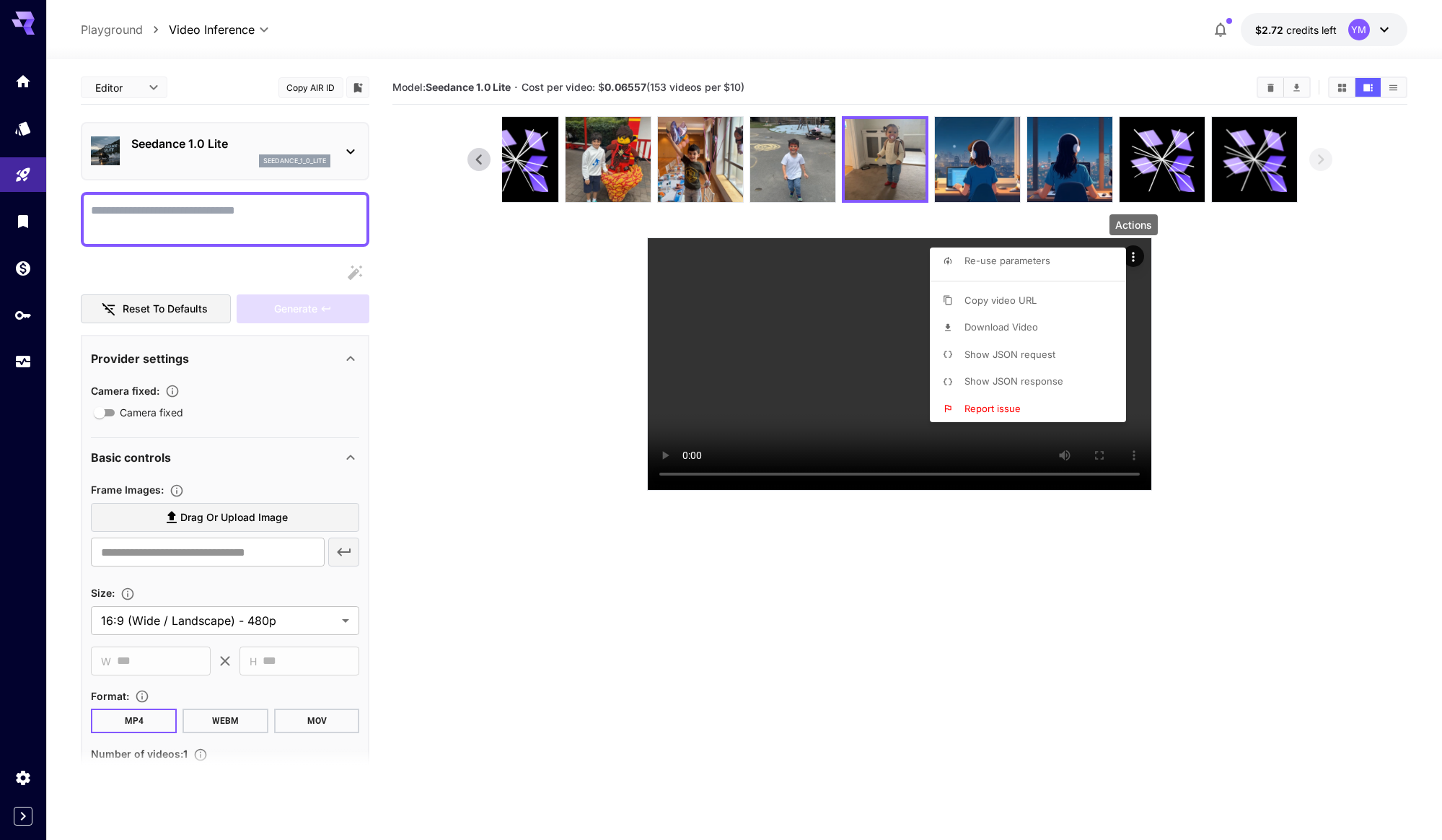
click at [1065, 255] on li "Re-use parameters" at bounding box center [1032, 261] width 205 height 27
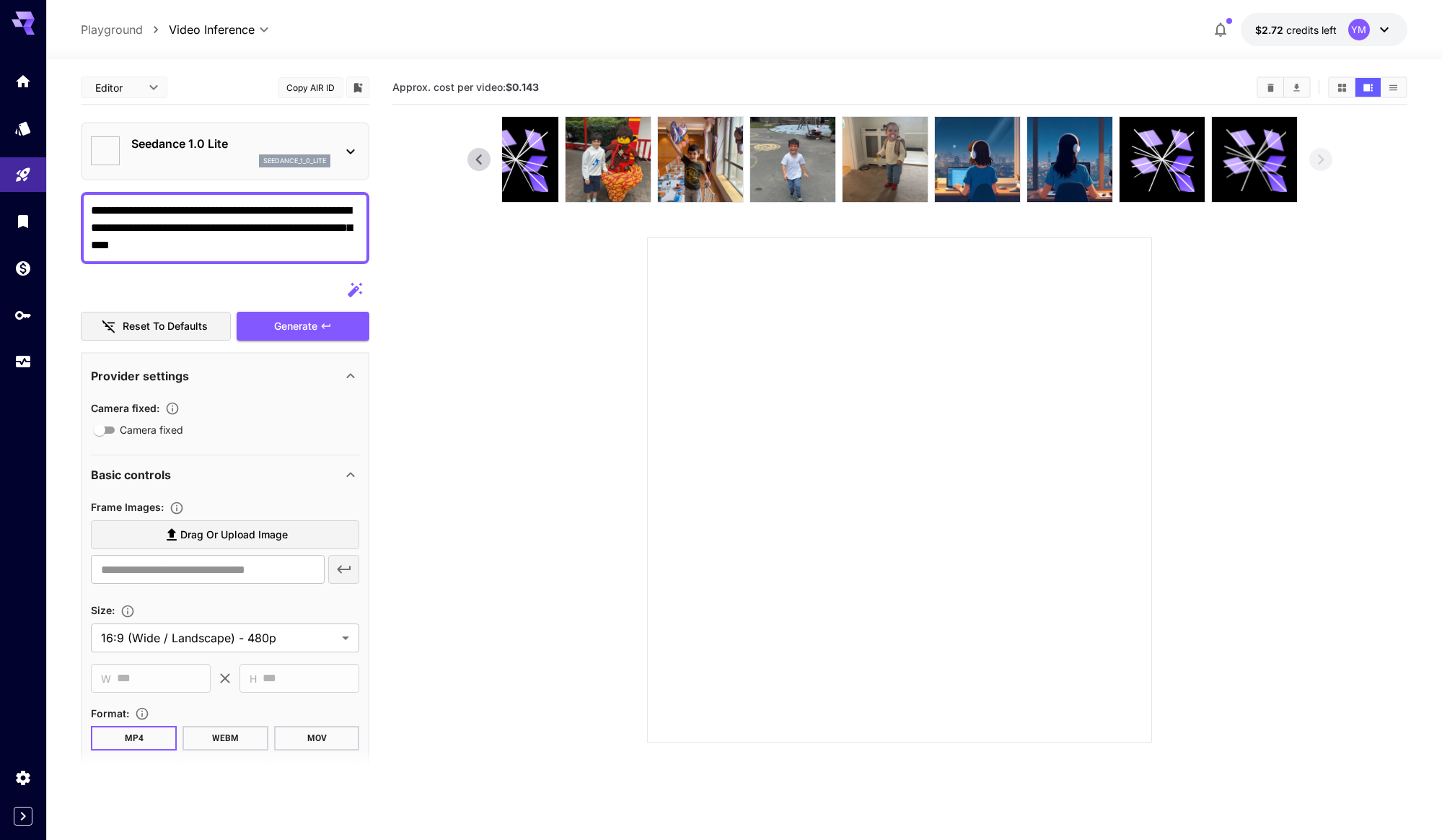
type textarea "**********"
click at [286, 338] on div "Generate" at bounding box center [303, 326] width 133 height 29
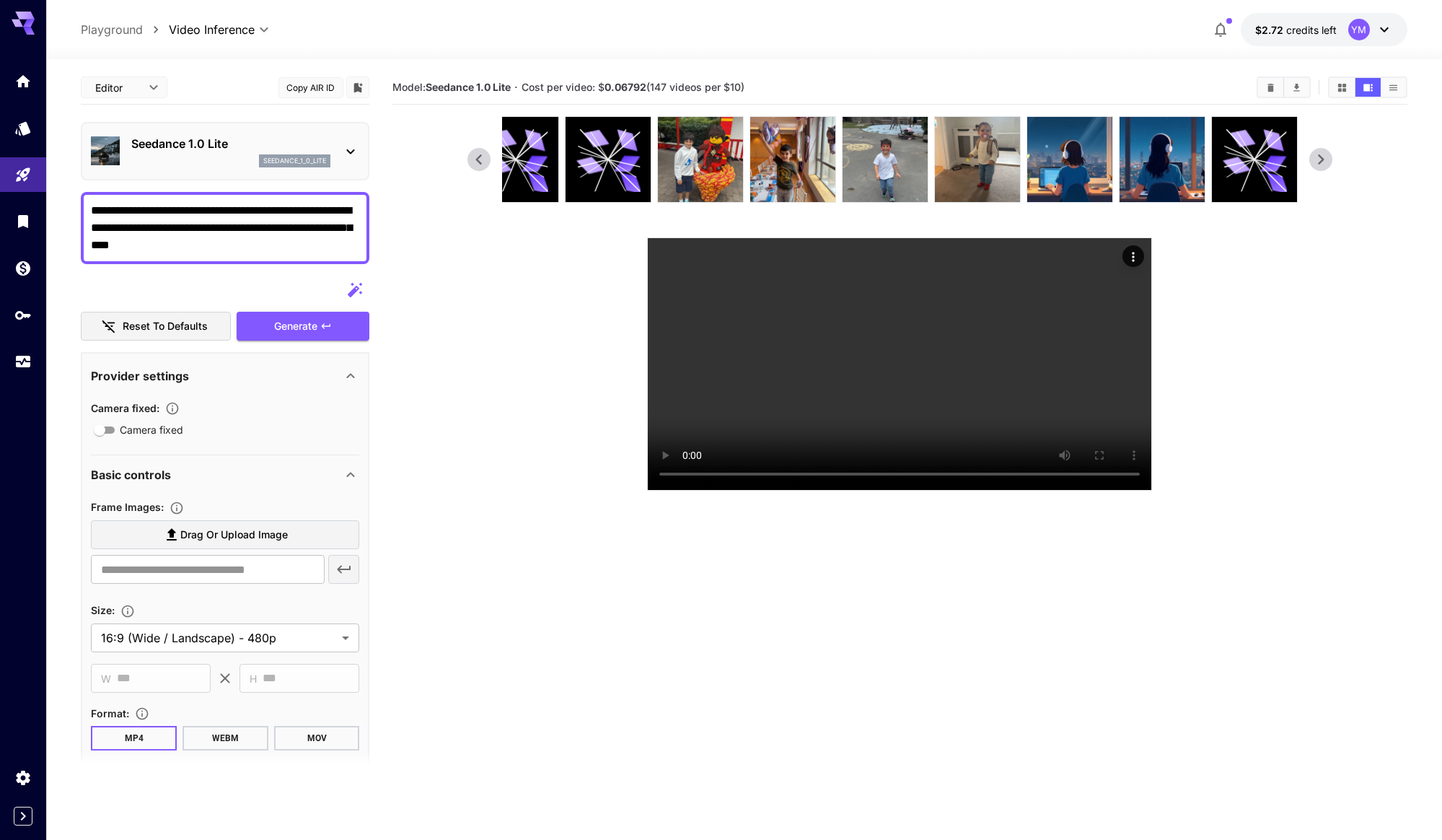
click at [1326, 154] on icon at bounding box center [1320, 159] width 21 height 21
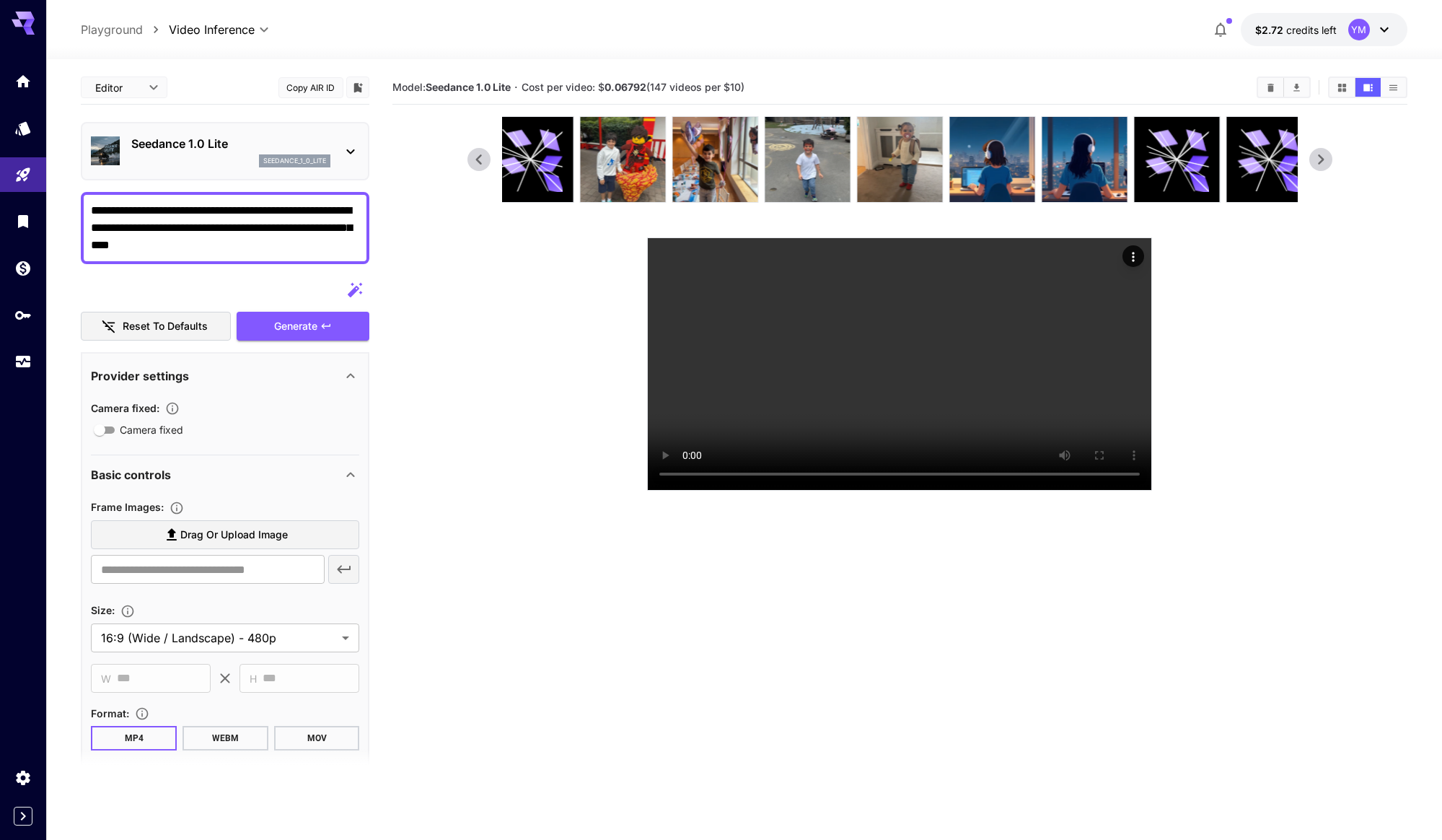
click at [1326, 154] on icon at bounding box center [1320, 159] width 21 height 21
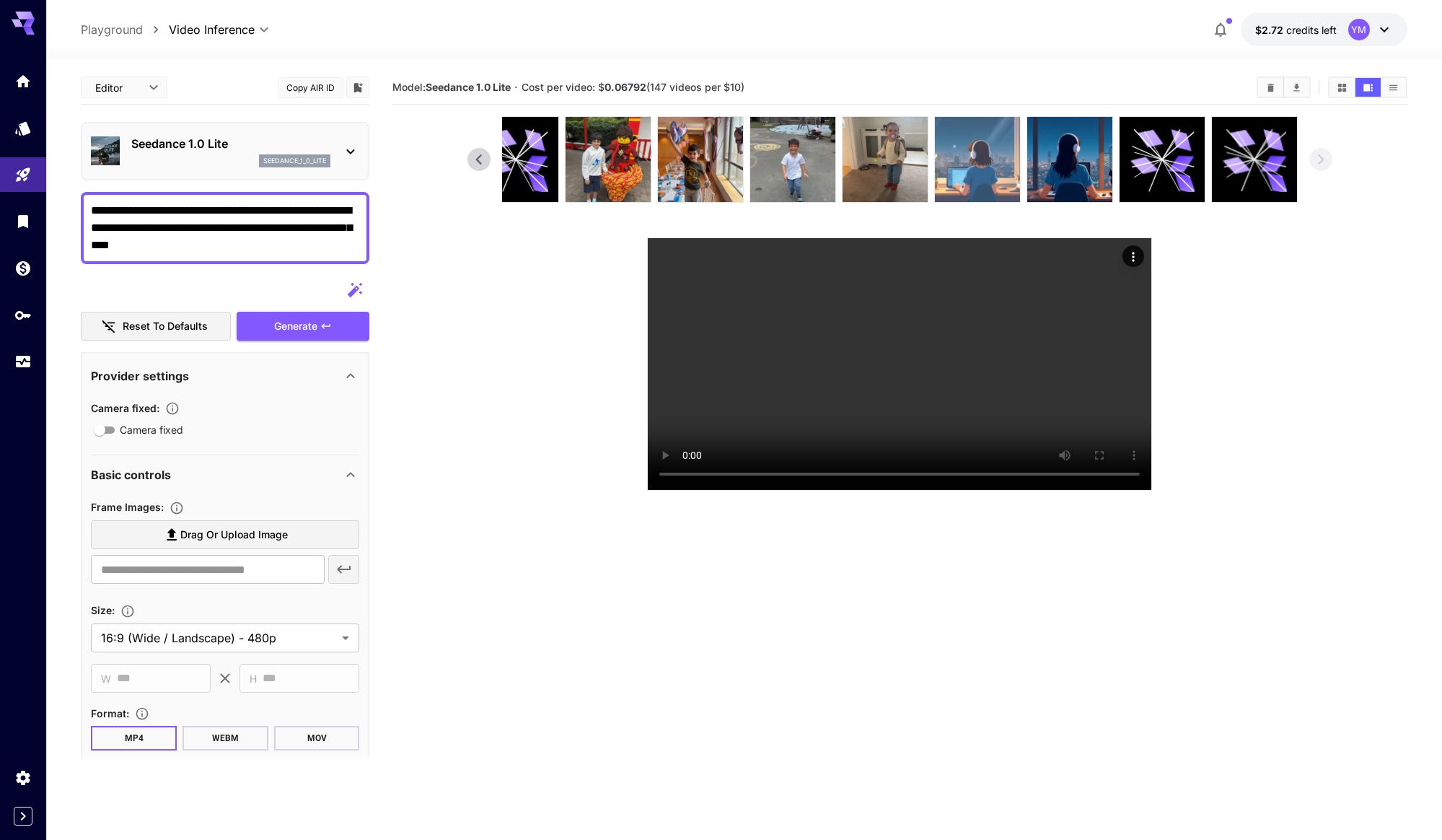
click at [1006, 178] on img at bounding box center [977, 159] width 85 height 85
click at [177, 311] on button "Reset to defaults" at bounding box center [155, 326] width 150 height 29
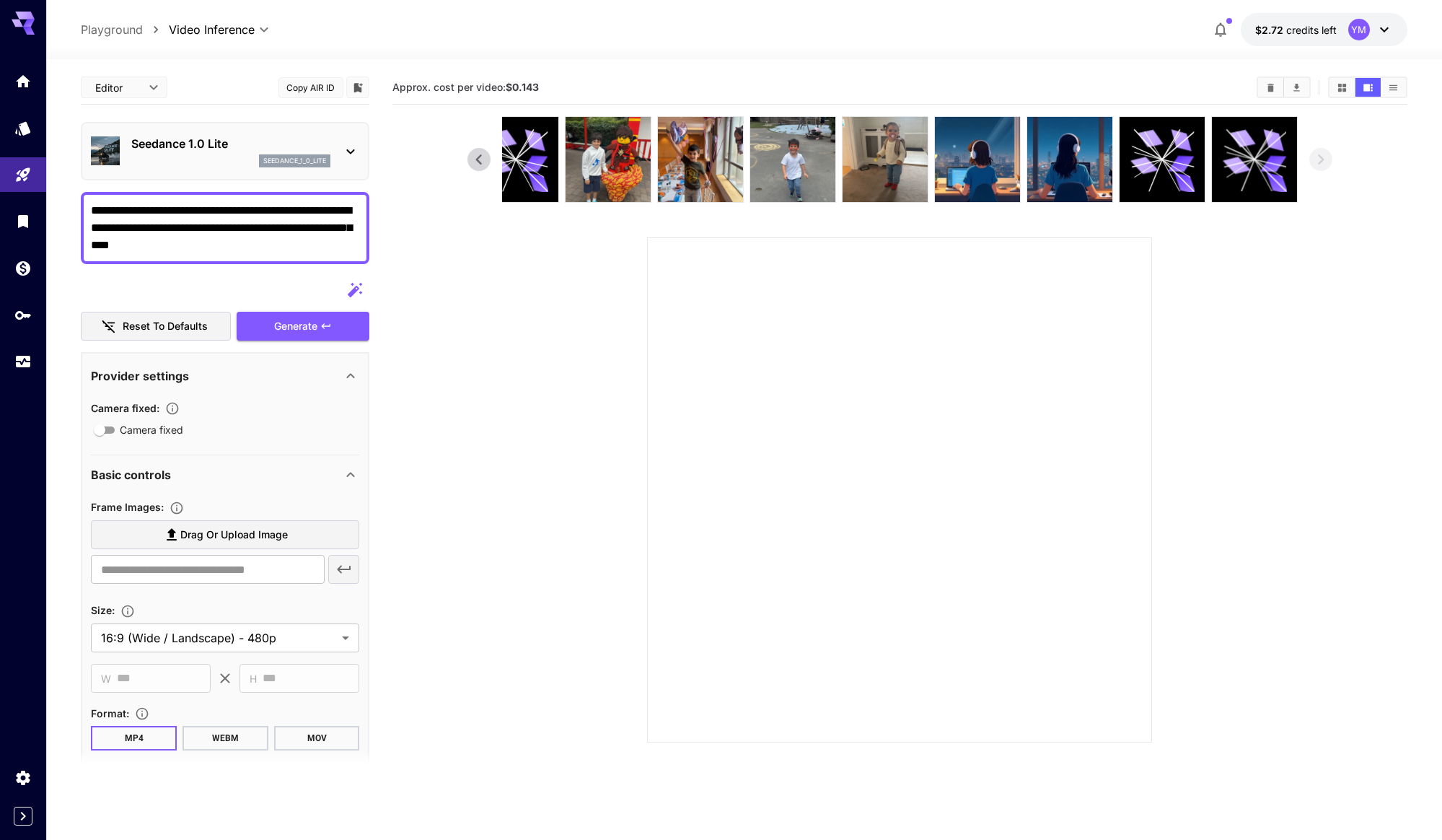
click at [228, 241] on textarea "**********" at bounding box center [225, 228] width 268 height 52
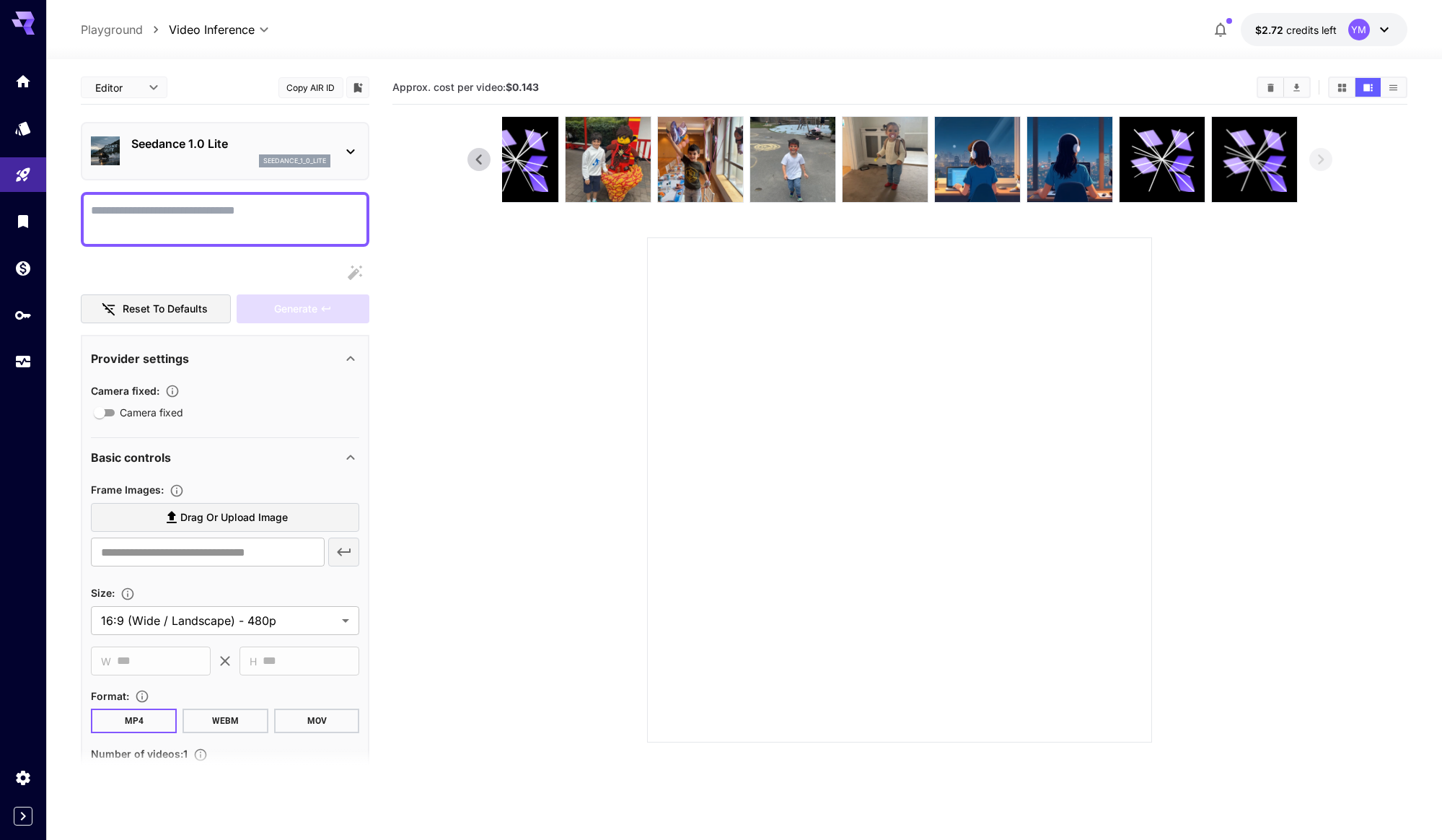
click at [192, 510] on span "Drag or upload image" at bounding box center [233, 518] width 107 height 18
click at [0, 0] on input "Drag or upload image" at bounding box center [0, 0] width 0 height 0
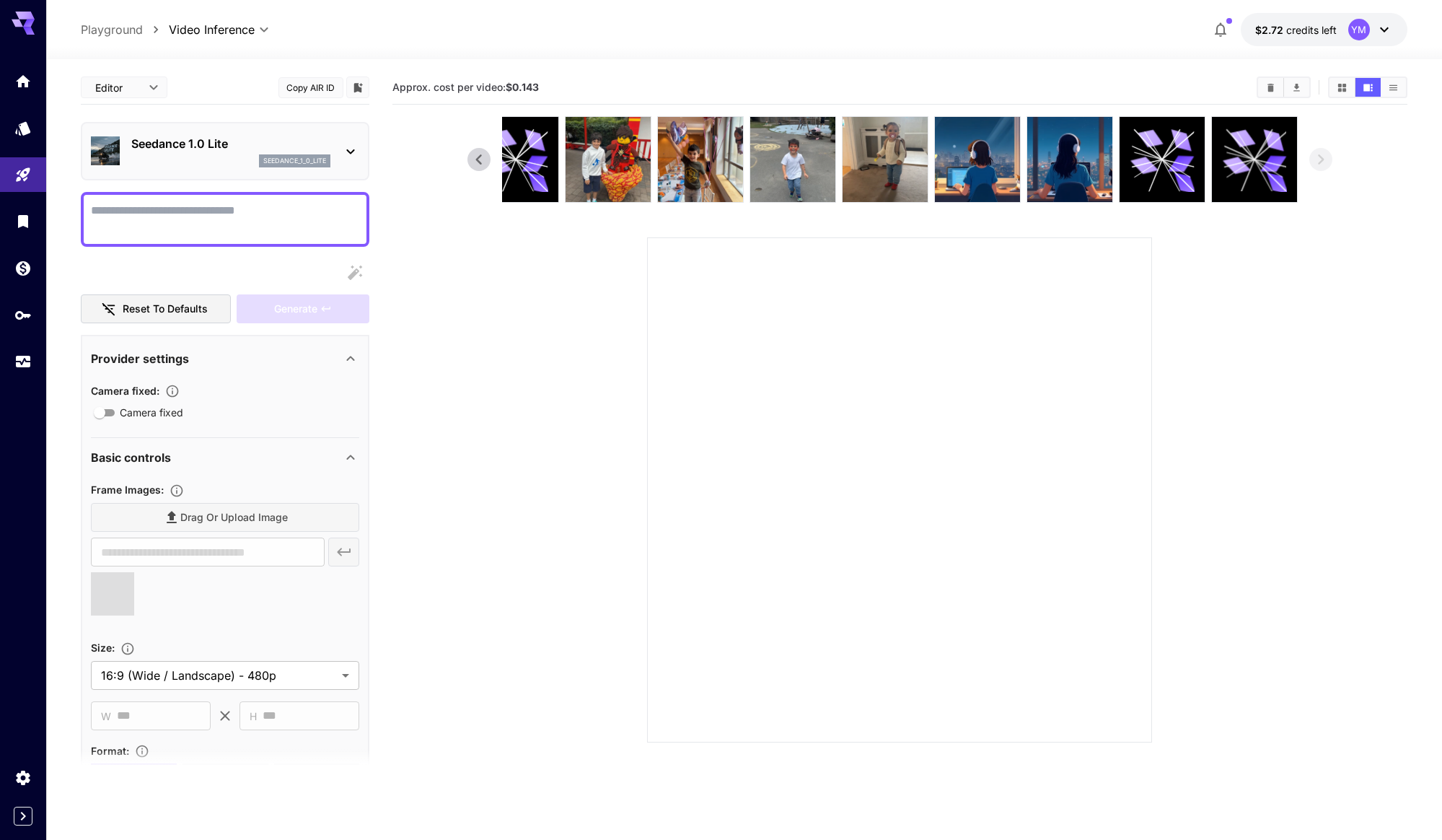
click at [222, 264] on div at bounding box center [225, 272] width 288 height 29
type input "**********"
click at [203, 245] on div at bounding box center [225, 219] width 288 height 55
click at [180, 241] on div at bounding box center [225, 219] width 288 height 55
click at [165, 217] on textarea "Camera fixed" at bounding box center [225, 219] width 268 height 34
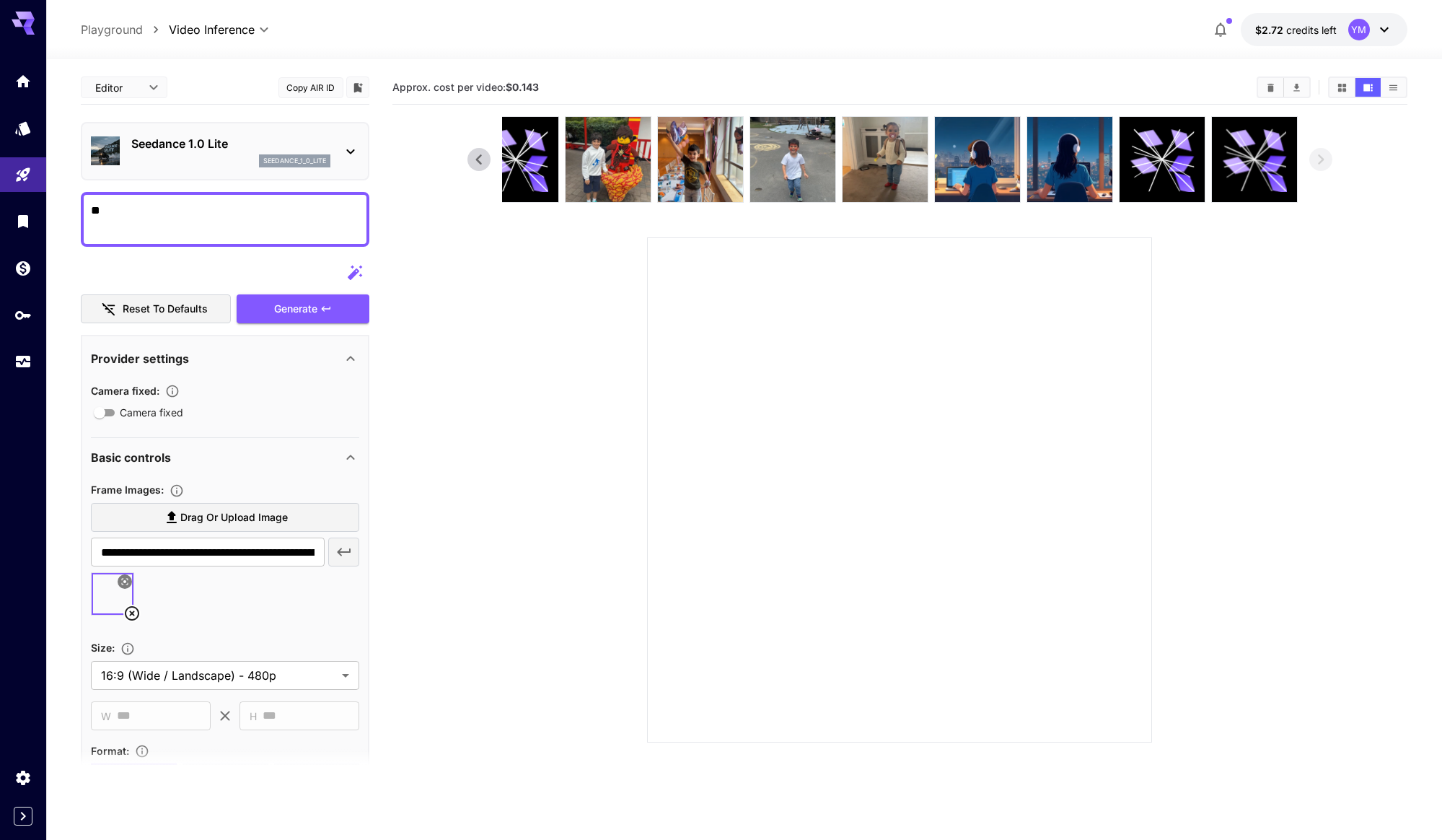
type textarea "*"
type textarea "**********"
